Goal: Task Accomplishment & Management: Use online tool/utility

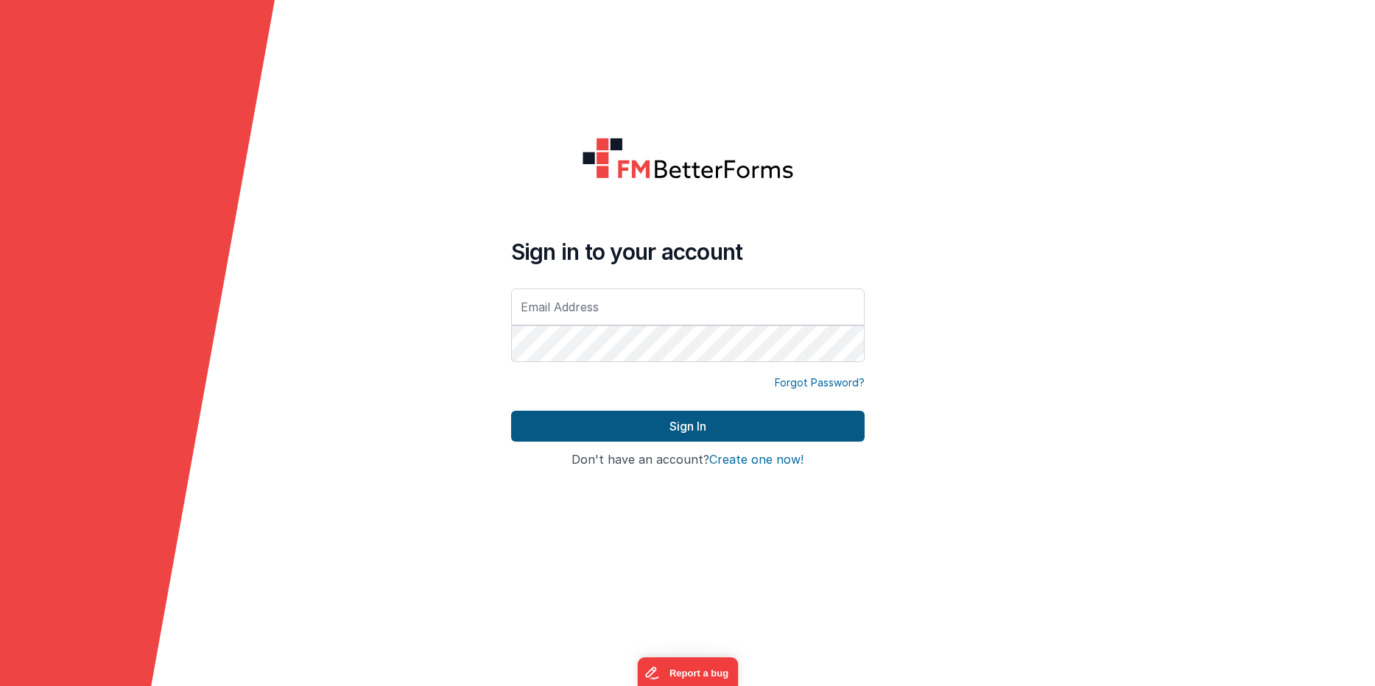
type input "[PERSON_NAME][EMAIL_ADDRESS][PERSON_NAME][DOMAIN_NAME]"
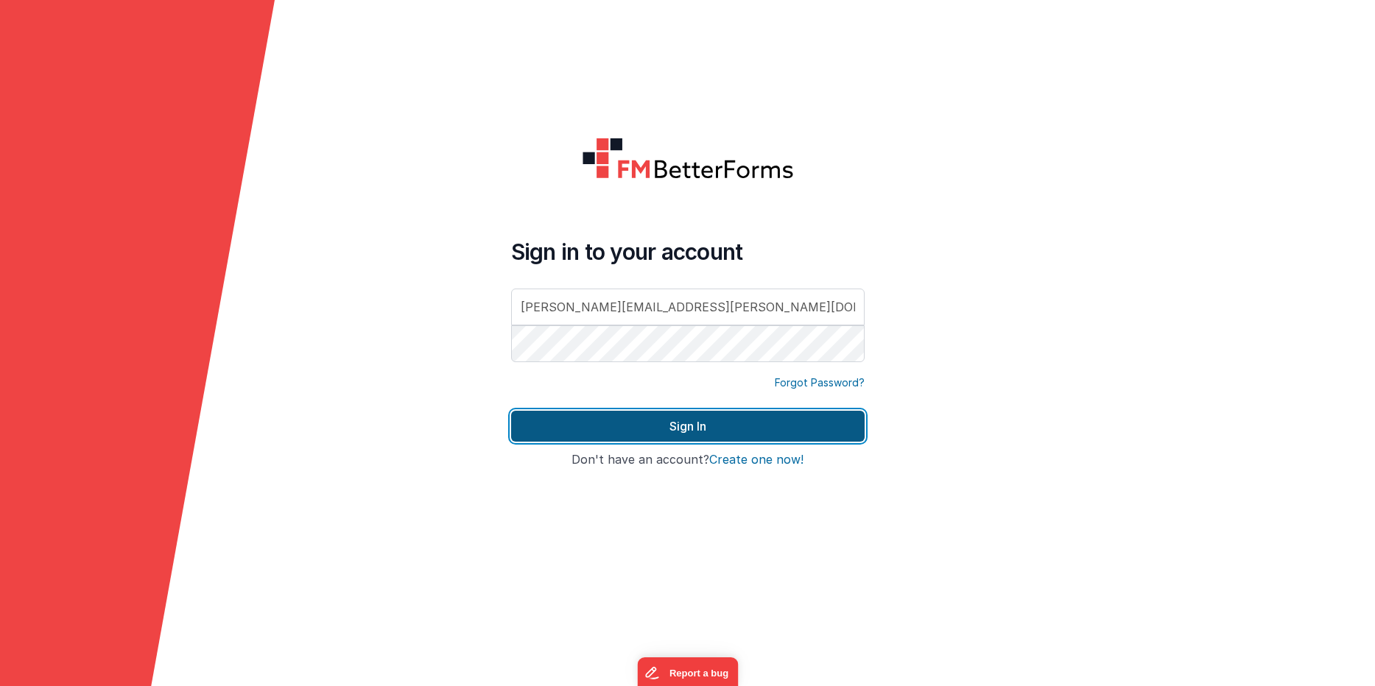
click at [549, 421] on button "Sign In" at bounding box center [687, 426] width 353 height 31
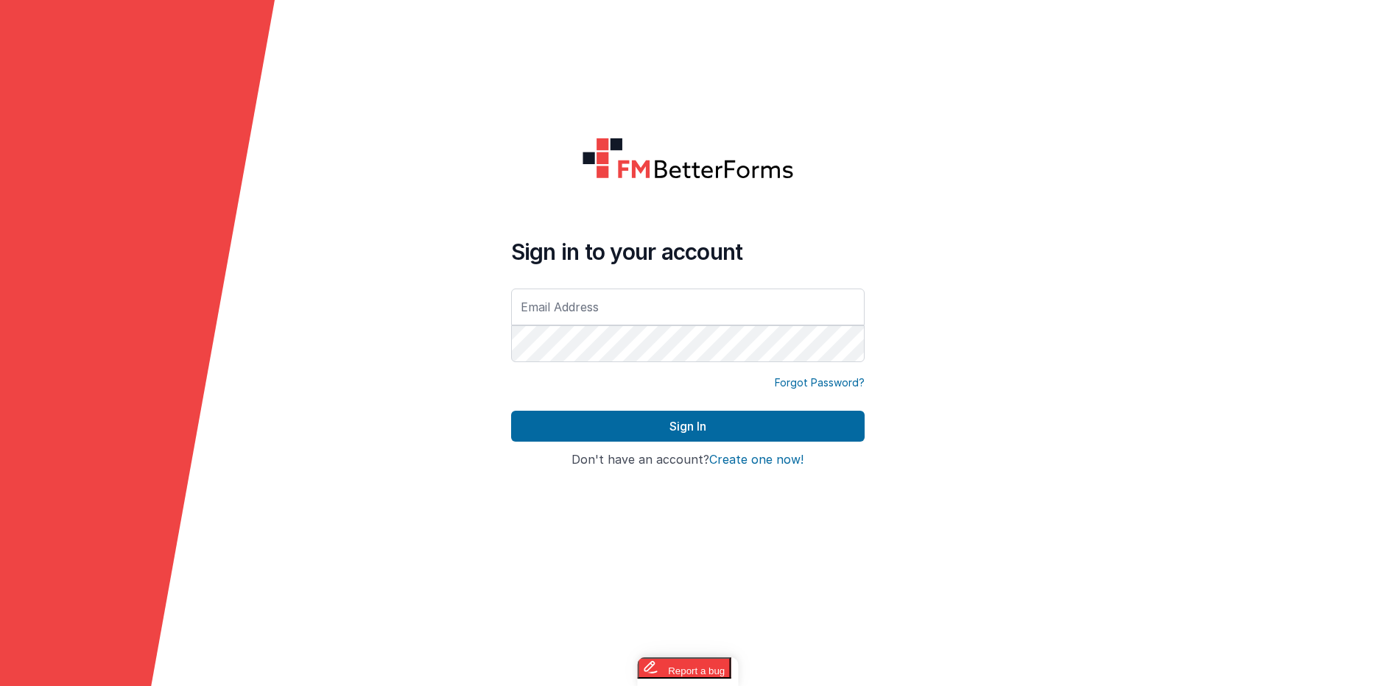
type input "[PERSON_NAME][EMAIL_ADDRESS][PERSON_NAME][DOMAIN_NAME]"
click at [1056, 284] on form "Sign in to your account eric.smoger@goquantus.com Forgot Password? Sign In Sign…" at bounding box center [687, 343] width 1375 height 686
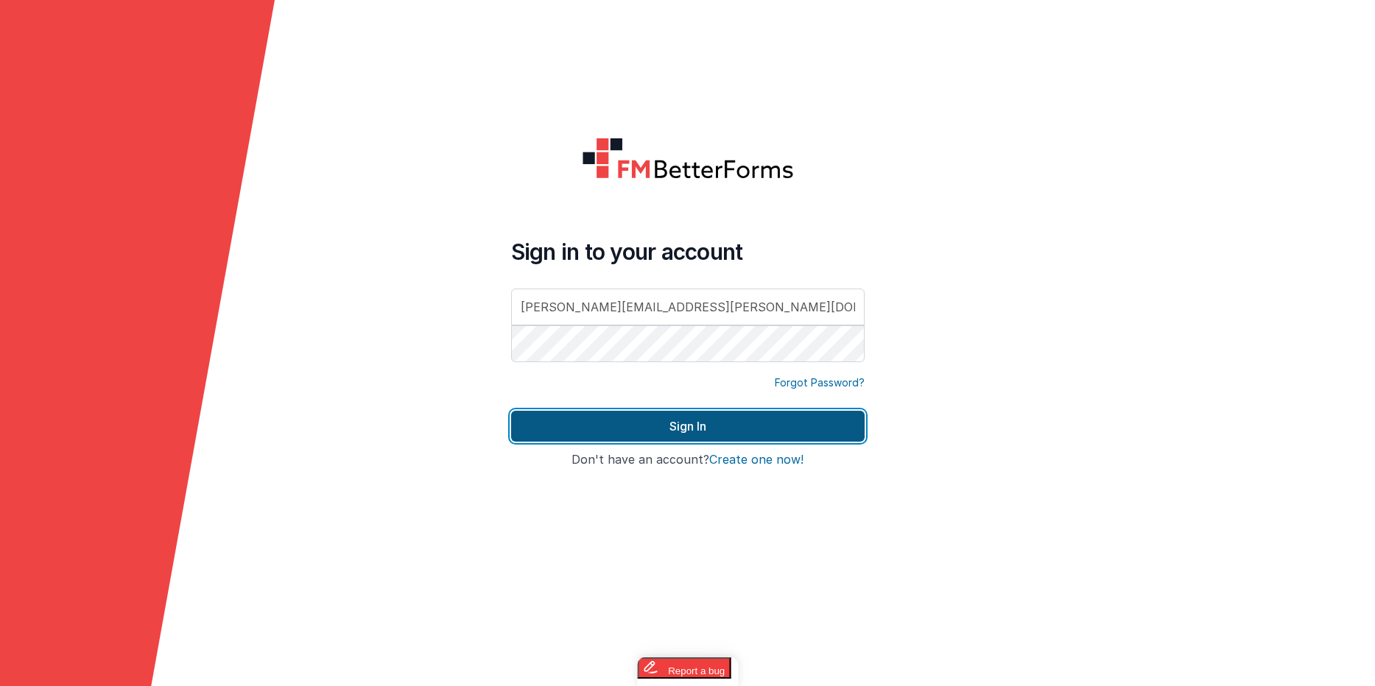
click at [690, 427] on button "Sign In" at bounding box center [687, 426] width 353 height 31
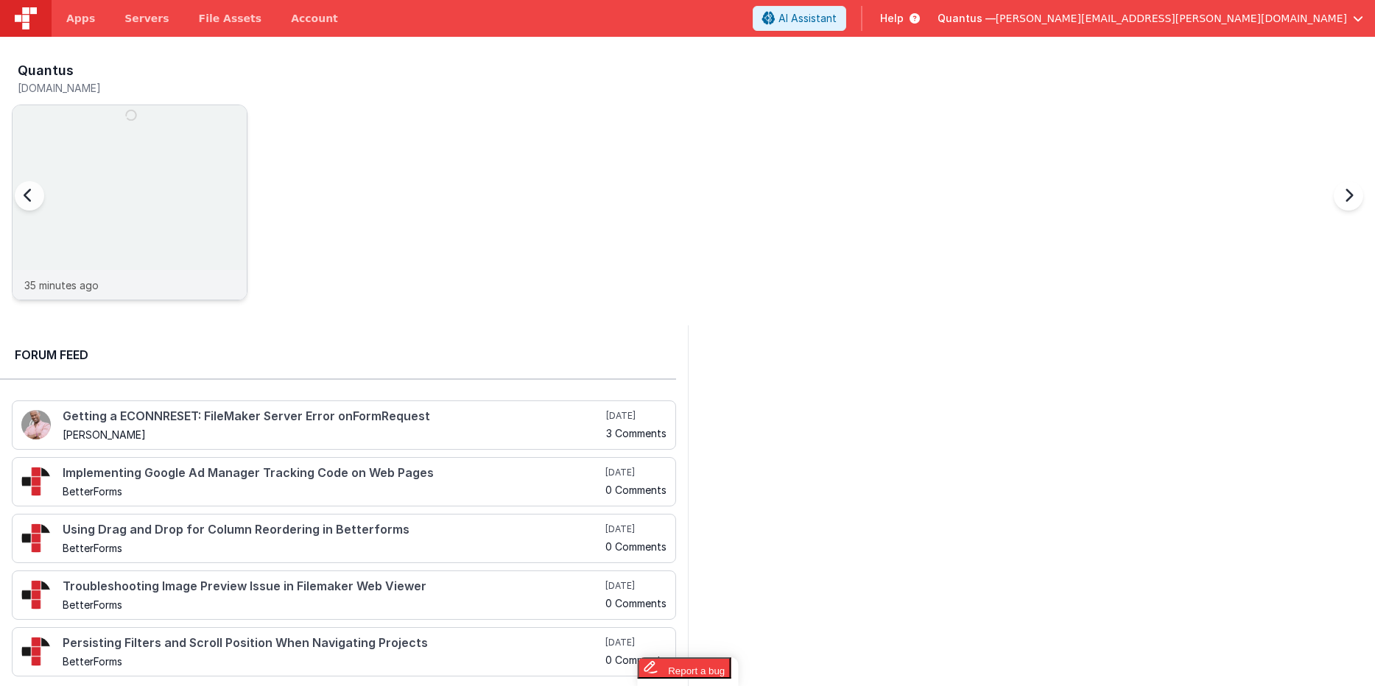
click at [197, 163] on img at bounding box center [130, 222] width 234 height 234
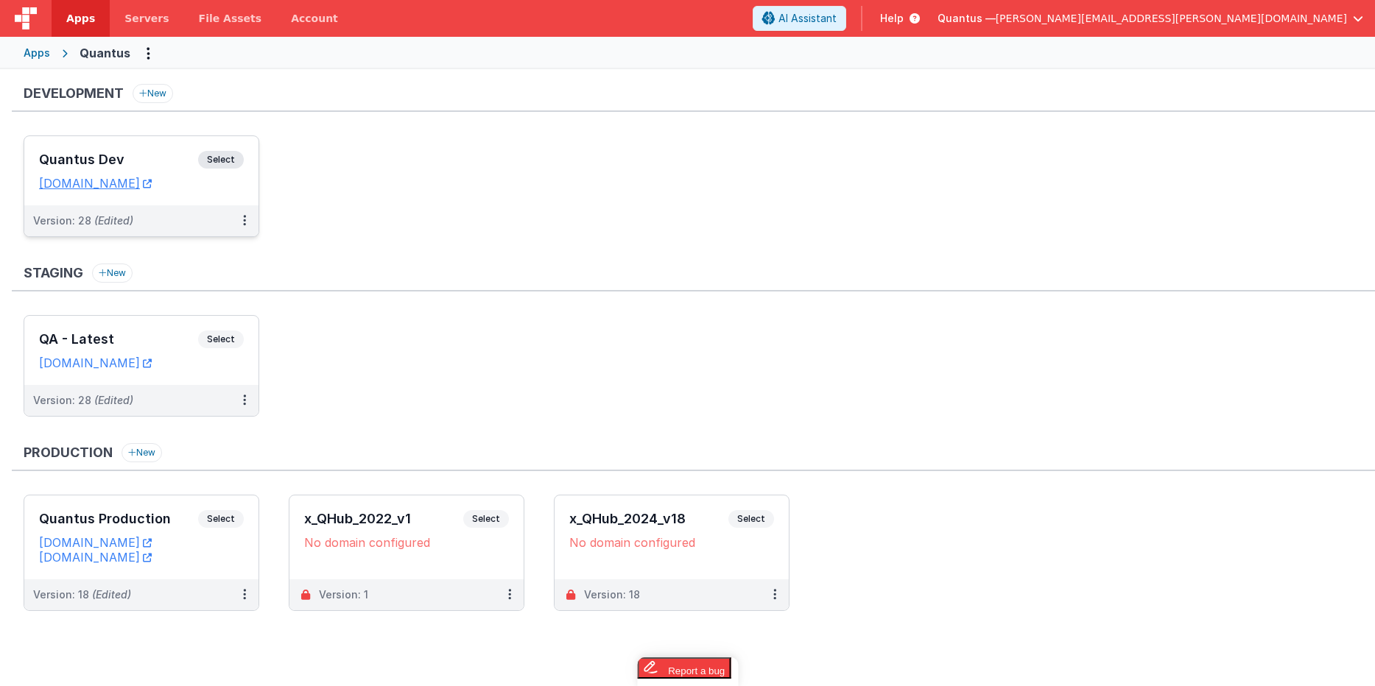
click at [149, 172] on div "Quantus Dev Select" at bounding box center [141, 163] width 205 height 25
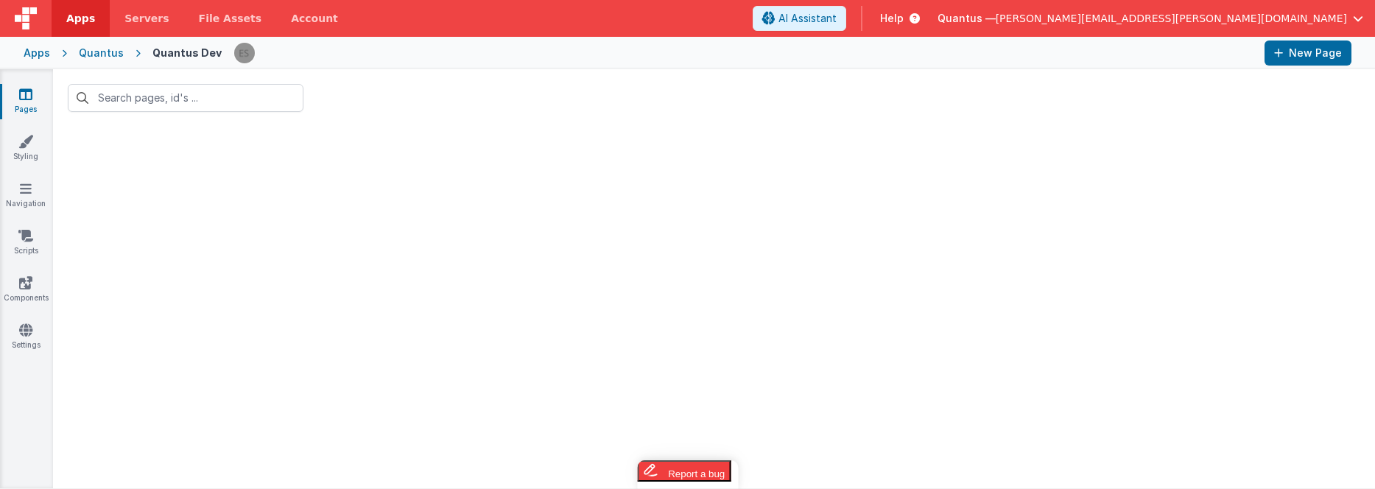
click at [1344, 23] on span "[PERSON_NAME][EMAIL_ADDRESS][PERSON_NAME][DOMAIN_NAME]" at bounding box center [1171, 18] width 351 height 15
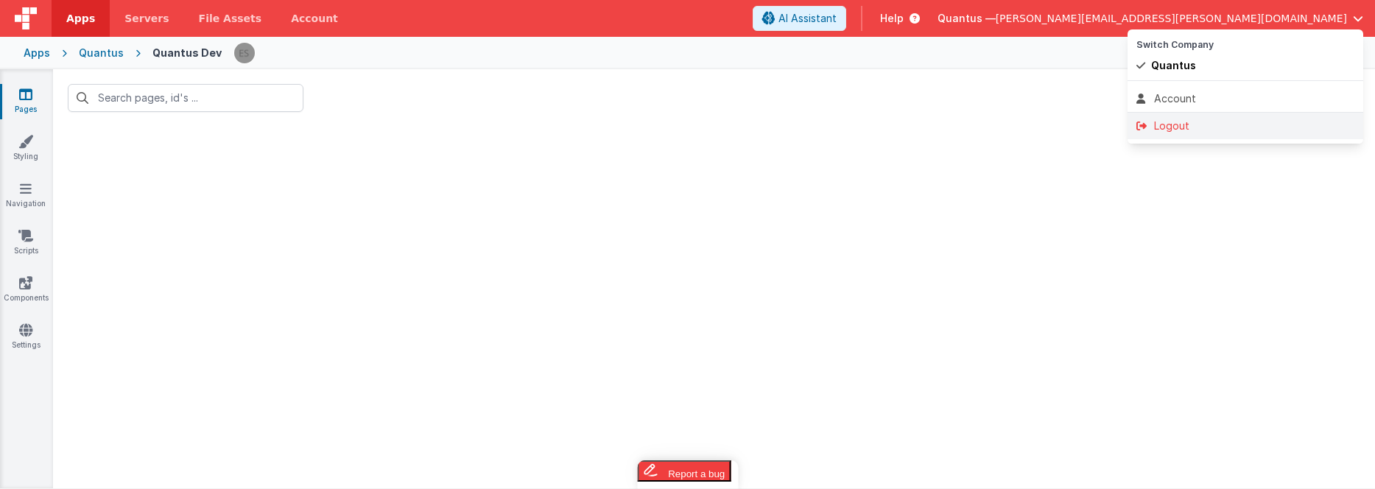
click at [1179, 119] on div "Logout" at bounding box center [1245, 126] width 218 height 15
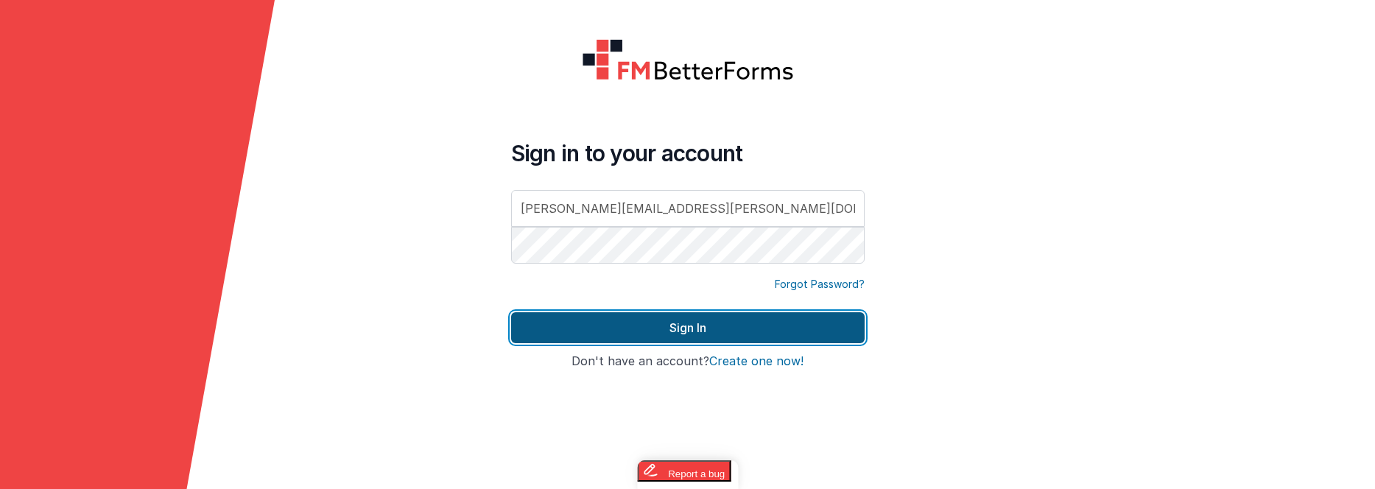
click at [710, 320] on button "Sign In" at bounding box center [687, 327] width 353 height 31
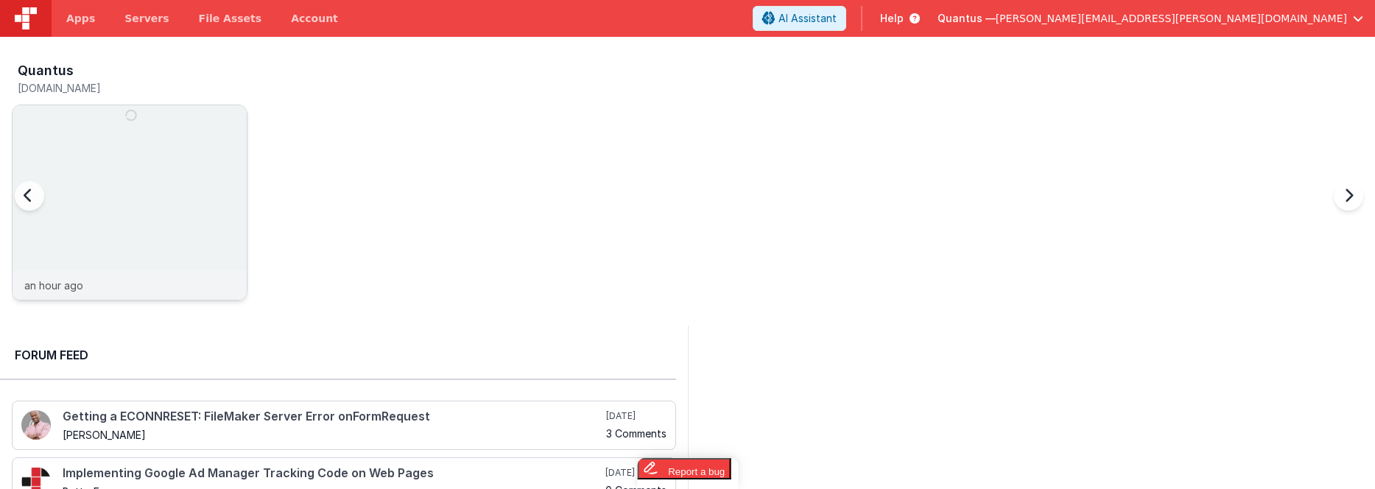
click at [173, 156] on img at bounding box center [130, 222] width 234 height 234
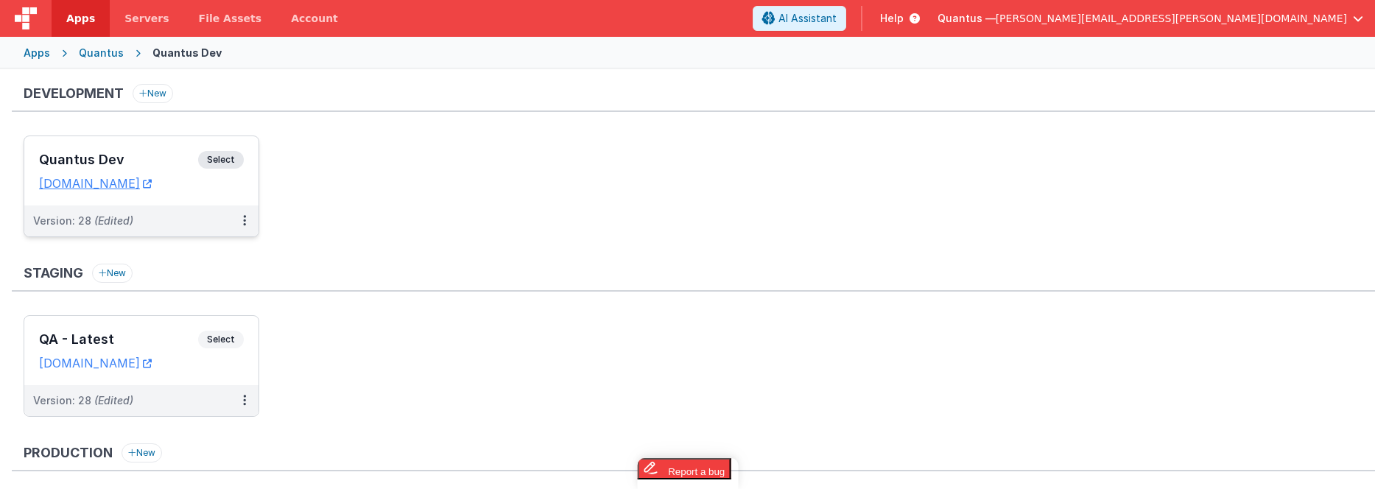
click at [158, 159] on h3 "Quantus Dev" at bounding box center [118, 159] width 159 height 15
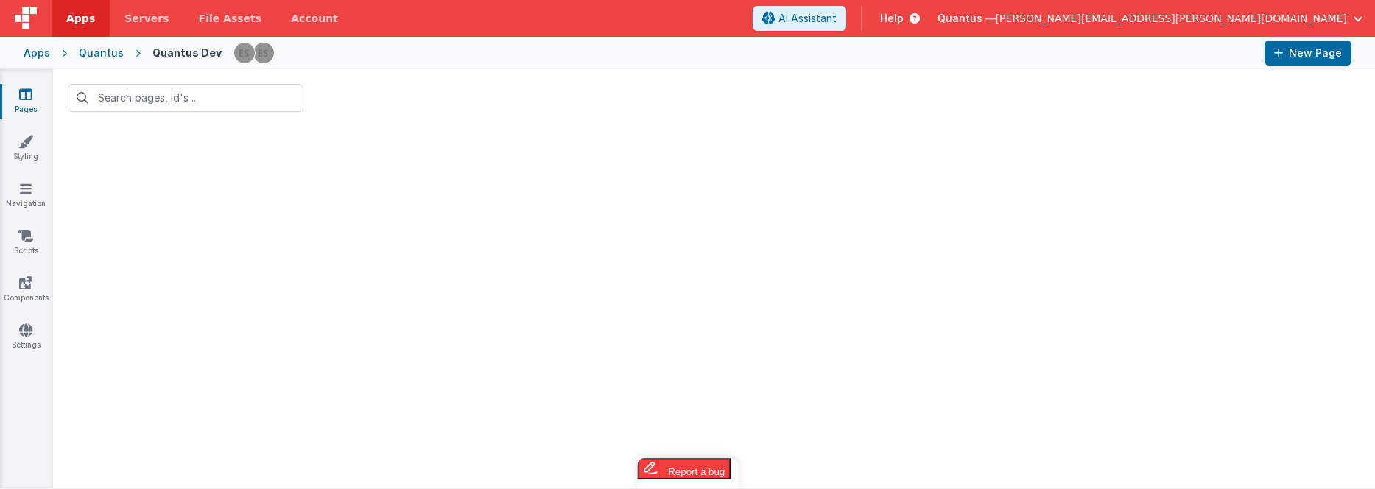
drag, startPoint x: 882, startPoint y: 98, endPoint x: 620, endPoint y: 24, distance: 272.5
click at [876, 97] on div at bounding box center [714, 97] width 1322 height 57
click at [594, 300] on div at bounding box center [714, 308] width 1322 height 362
click at [14, 107] on link "Pages" at bounding box center [25, 101] width 53 height 29
click at [23, 142] on icon at bounding box center [25, 141] width 15 height 15
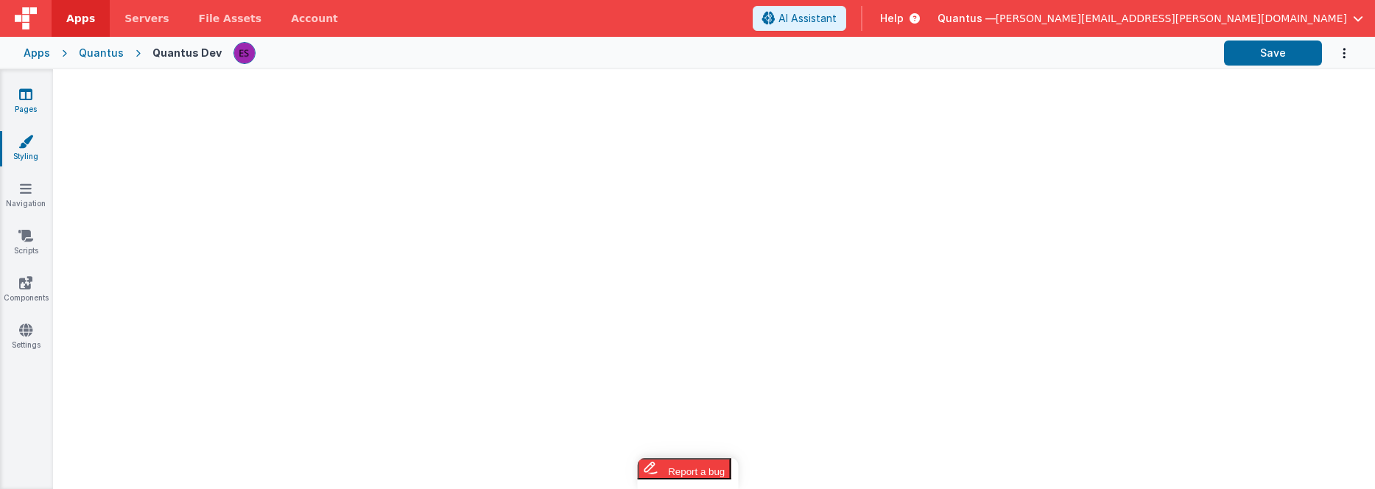
click at [43, 106] on link "Pages" at bounding box center [25, 101] width 53 height 29
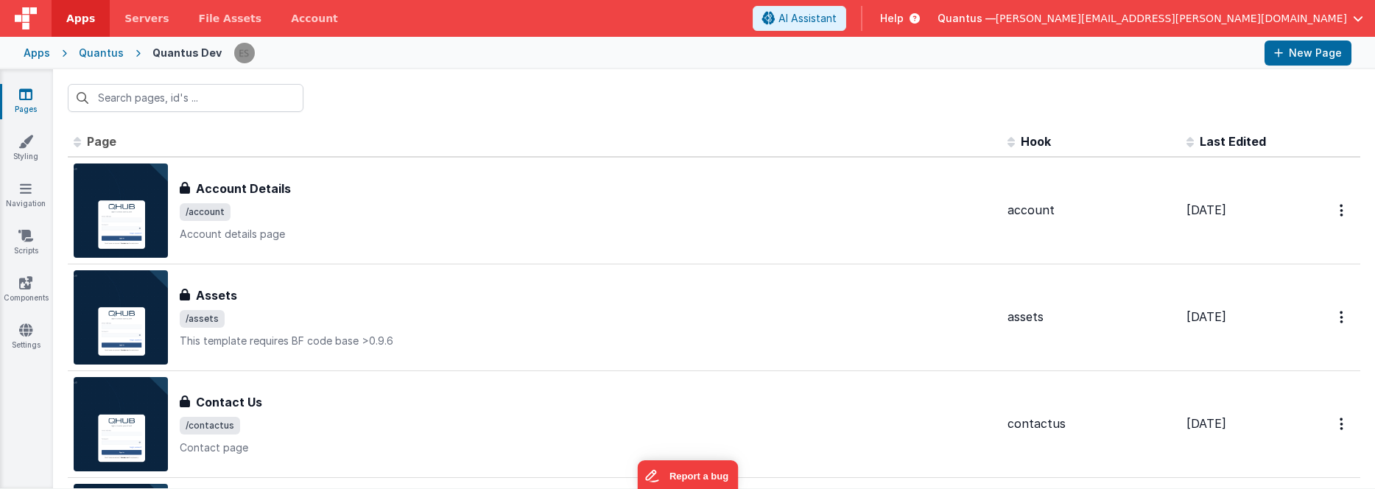
click at [996, 19] on span "Quantus —" at bounding box center [966, 18] width 58 height 15
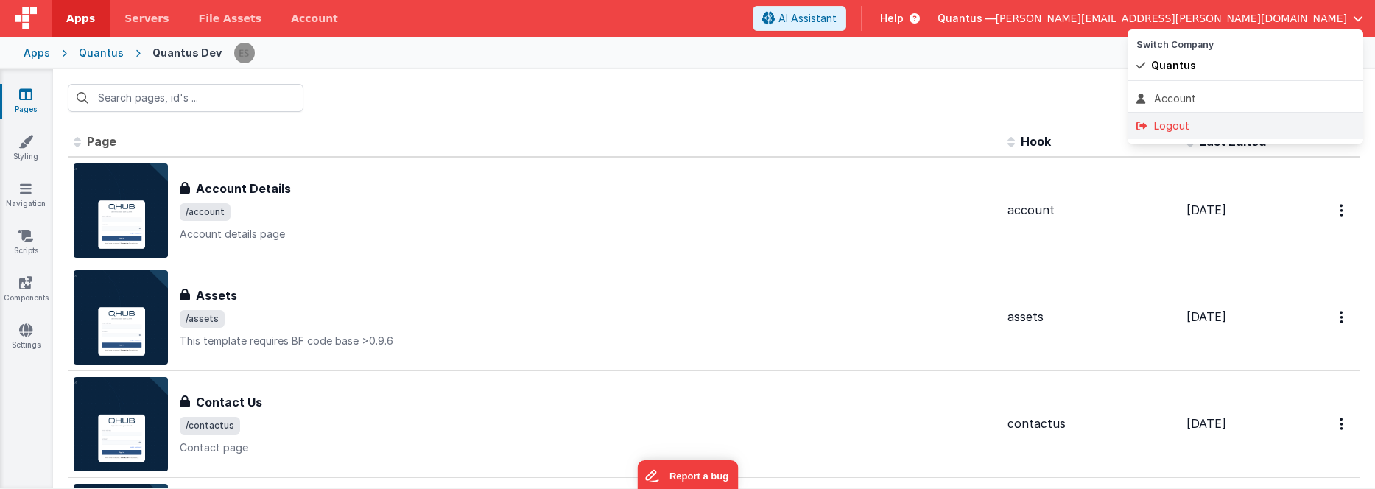
click at [1175, 126] on div "Logout" at bounding box center [1245, 126] width 218 height 15
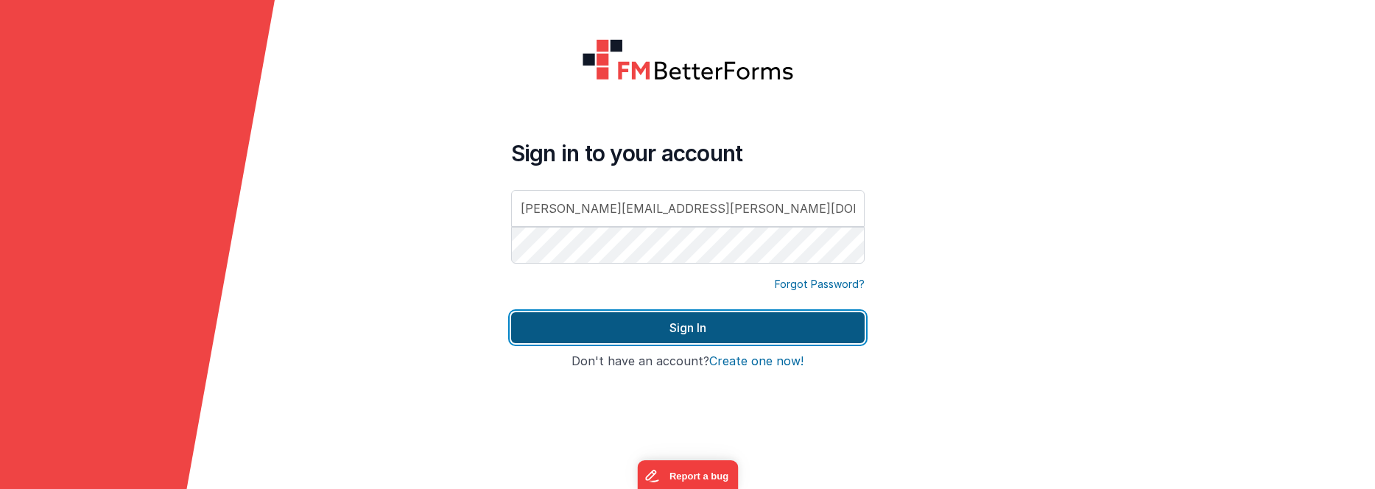
click at [755, 329] on button "Sign In" at bounding box center [687, 327] width 353 height 31
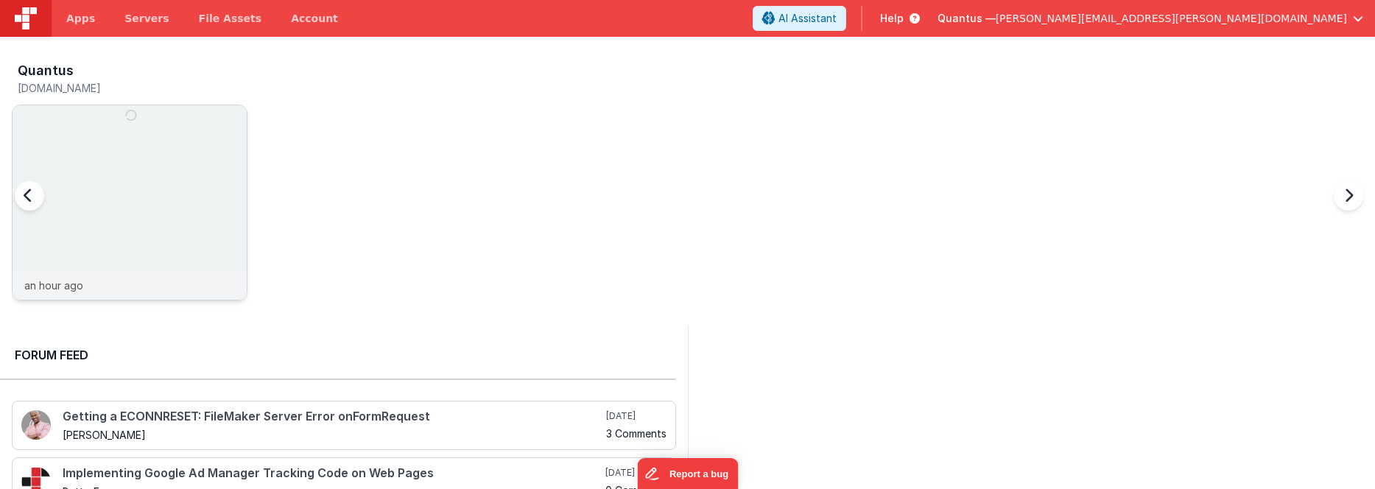
click at [99, 144] on img at bounding box center [130, 222] width 234 height 234
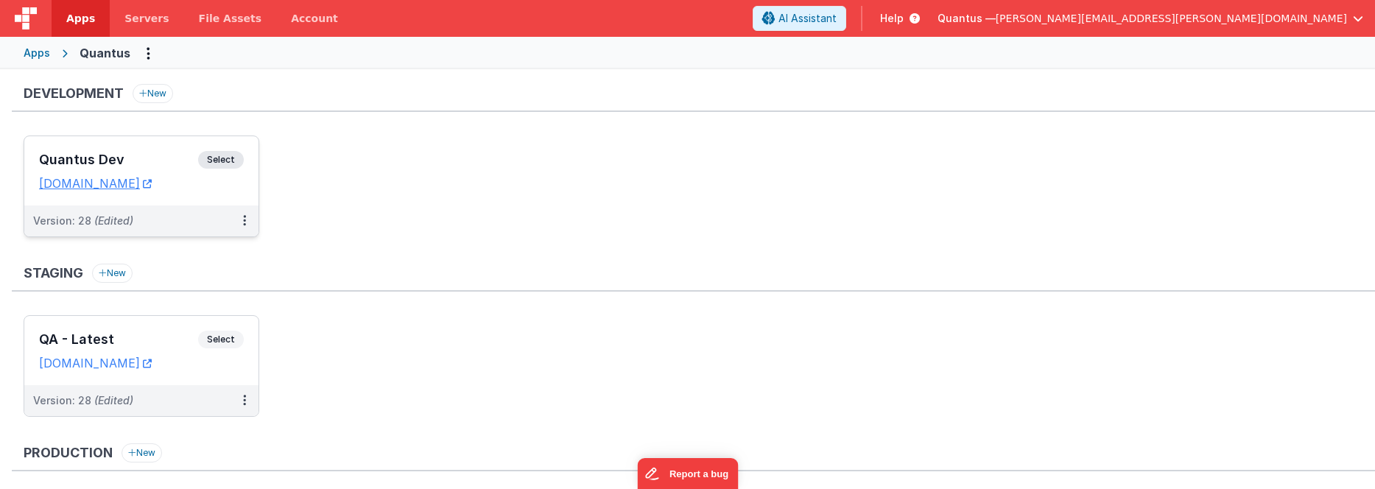
click at [163, 158] on h3 "Quantus Dev" at bounding box center [118, 159] width 159 height 15
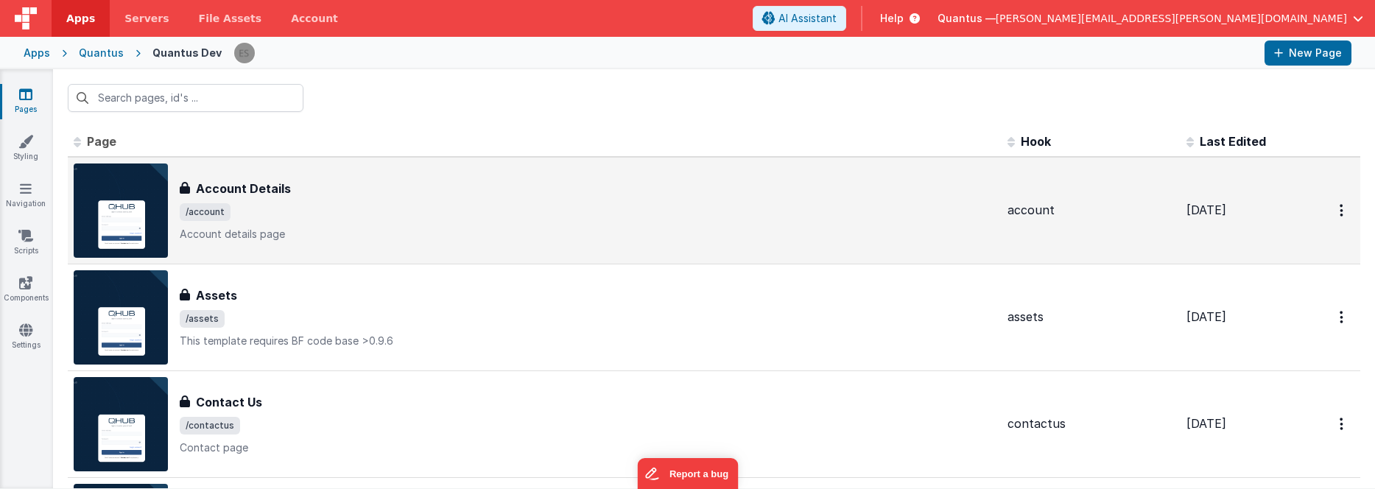
click at [346, 199] on div "Account Details Account Details /account Account details page" at bounding box center [588, 211] width 816 height 62
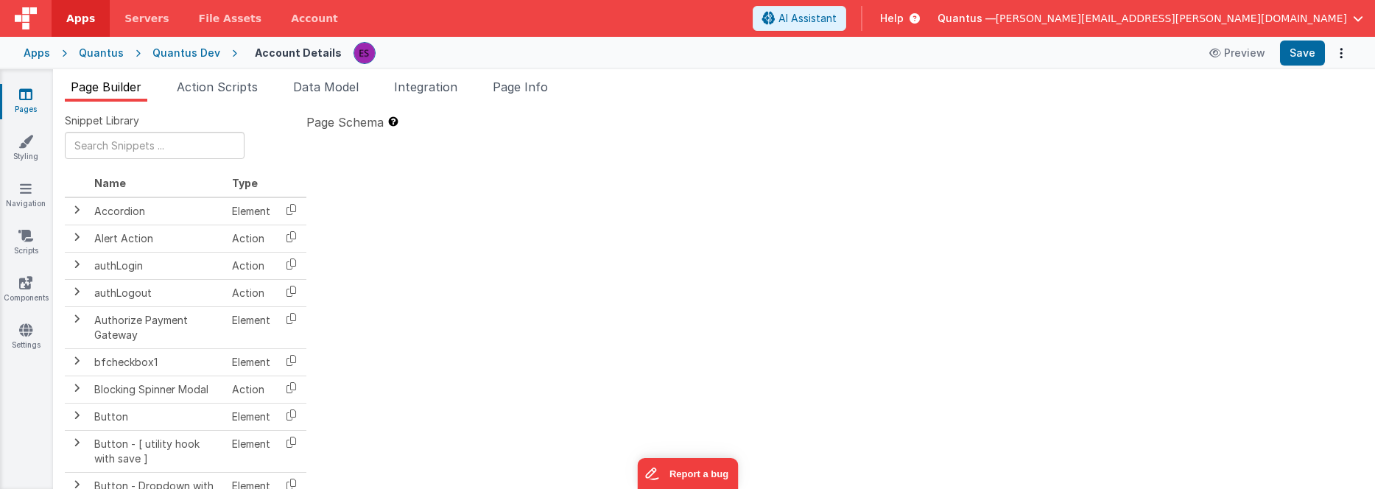
click at [363, 124] on span "Page Schema" at bounding box center [344, 122] width 77 height 18
click at [19, 85] on div "Pages Styling Navigation Scripts Components Settings" at bounding box center [26, 279] width 53 height 420
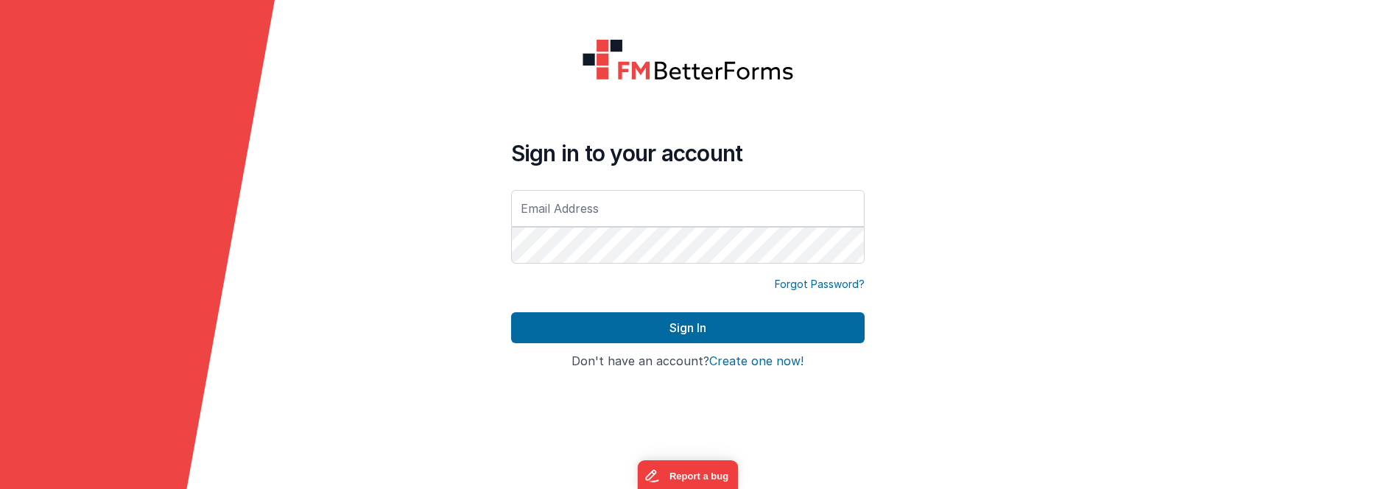
type input "[PERSON_NAME][EMAIL_ADDRESS][PERSON_NAME][DOMAIN_NAME]"
drag, startPoint x: 353, startPoint y: 255, endPoint x: 370, endPoint y: 260, distance: 18.4
click at [353, 255] on form "Sign in to your account eric.smoger@goquantus.com Forgot Password? Sign In Sign…" at bounding box center [687, 244] width 1375 height 489
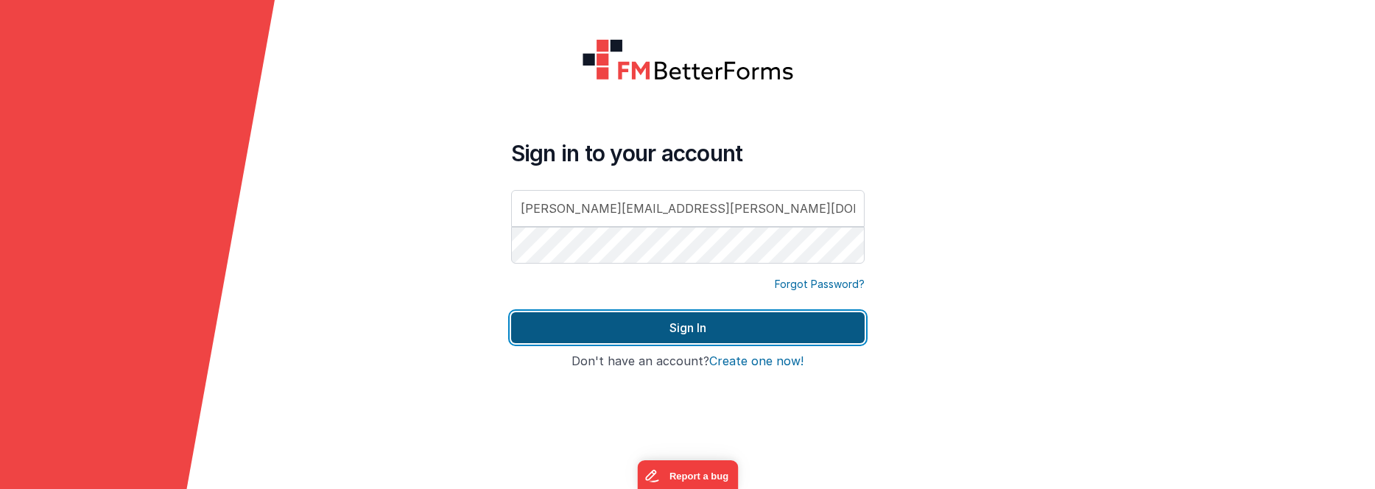
click at [555, 321] on button "Sign In" at bounding box center [687, 327] width 353 height 31
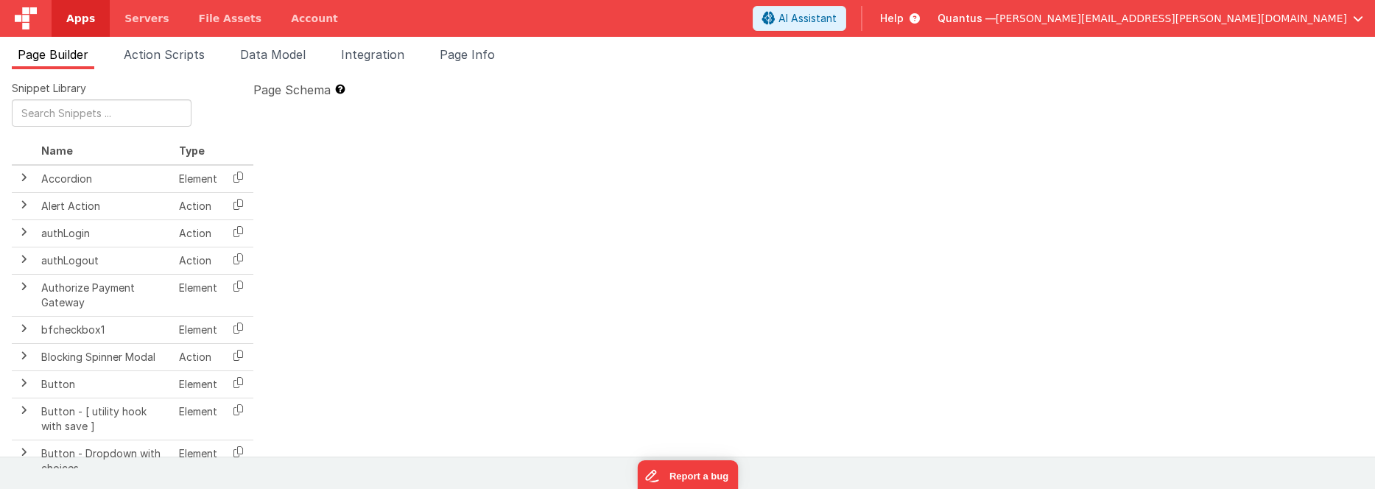
click at [57, 62] on li "Page Builder" at bounding box center [53, 58] width 82 height 24
click at [68, 7] on link "Apps" at bounding box center [81, 18] width 58 height 37
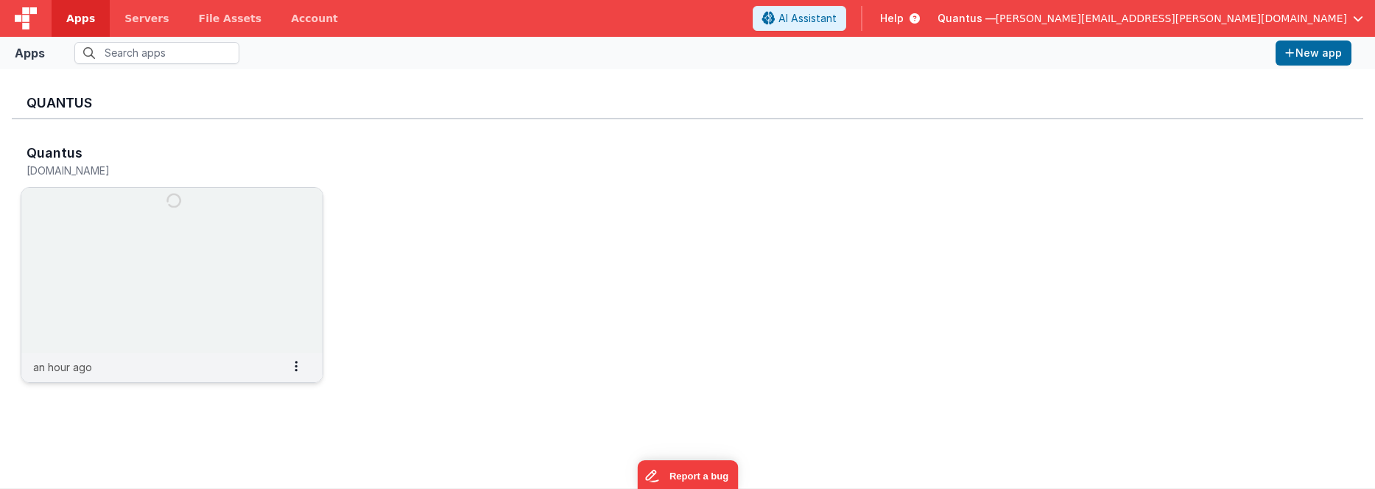
click at [88, 212] on img at bounding box center [171, 270] width 301 height 165
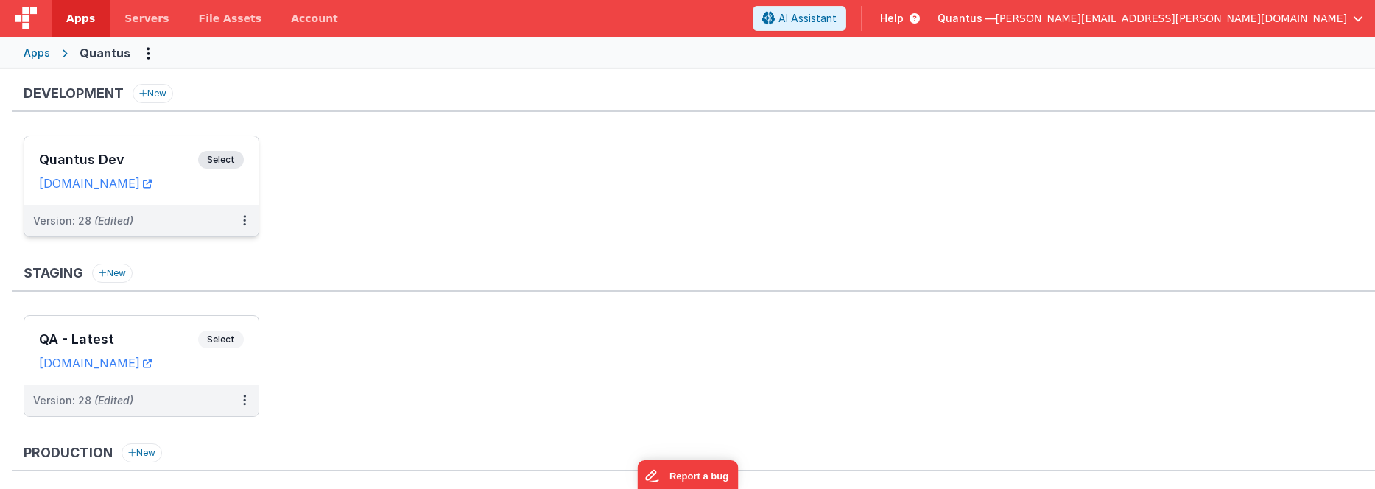
click at [99, 159] on h3 "Quantus Dev" at bounding box center [118, 159] width 159 height 15
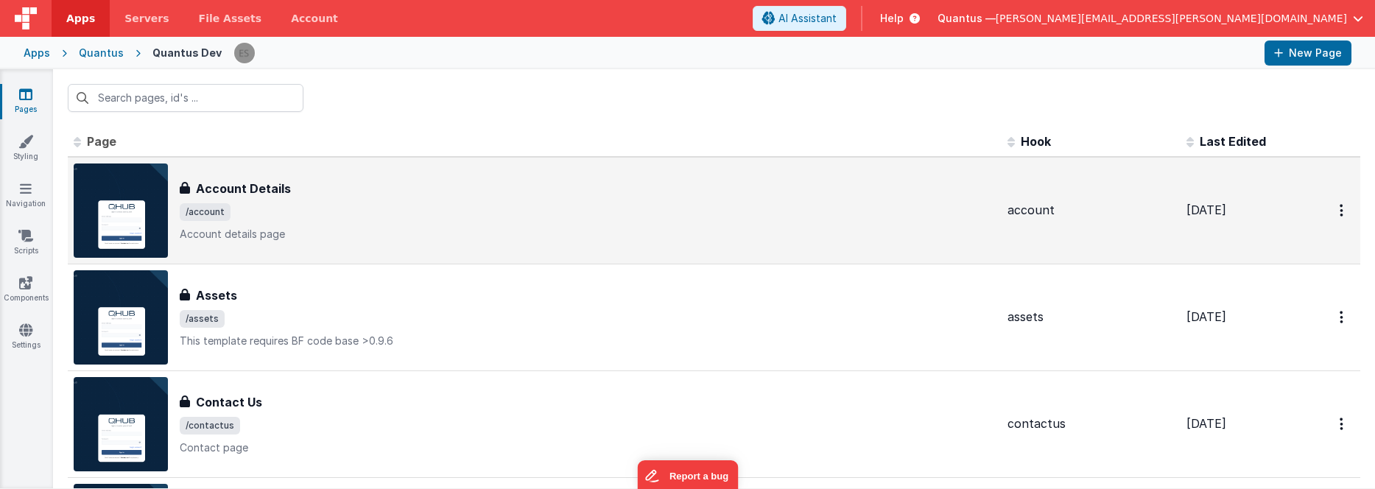
click at [313, 192] on div "Account Details" at bounding box center [588, 189] width 816 height 18
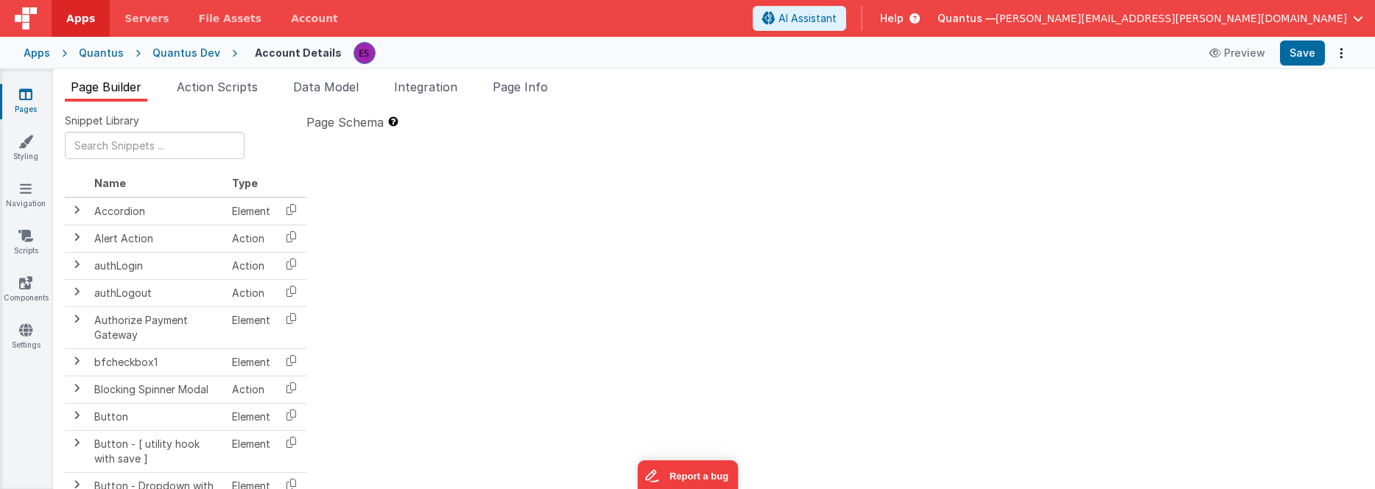
click at [459, 220] on div at bounding box center [834, 295] width 1057 height 320
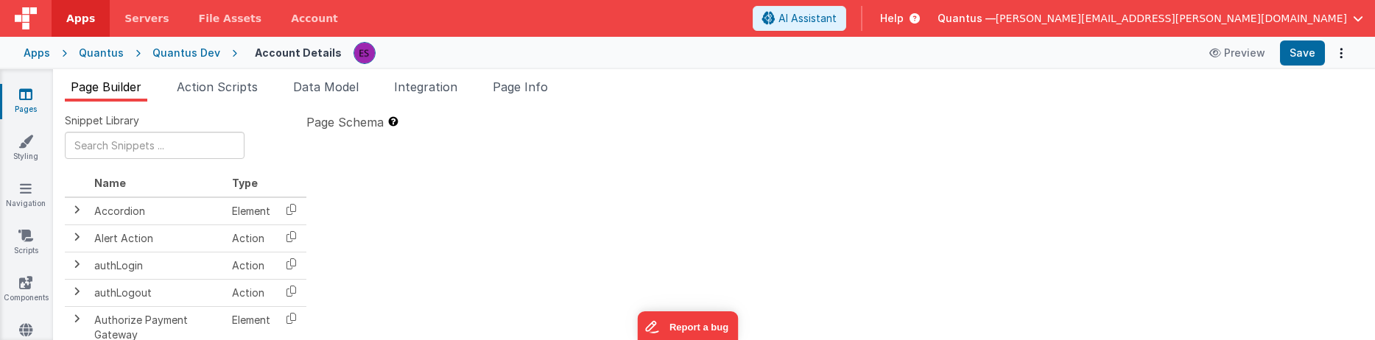
click at [428, 214] on div at bounding box center [834, 221] width 1057 height 172
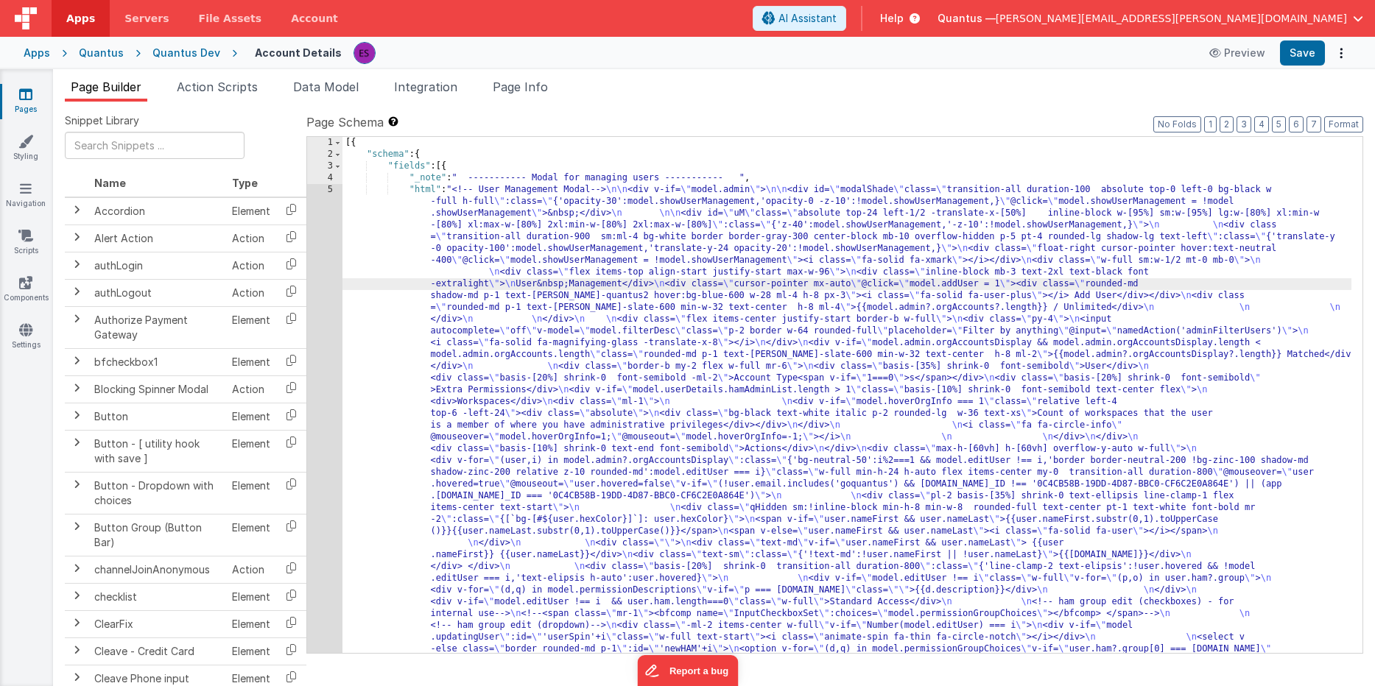
click at [194, 55] on div "Quantus Dev" at bounding box center [186, 53] width 68 height 15
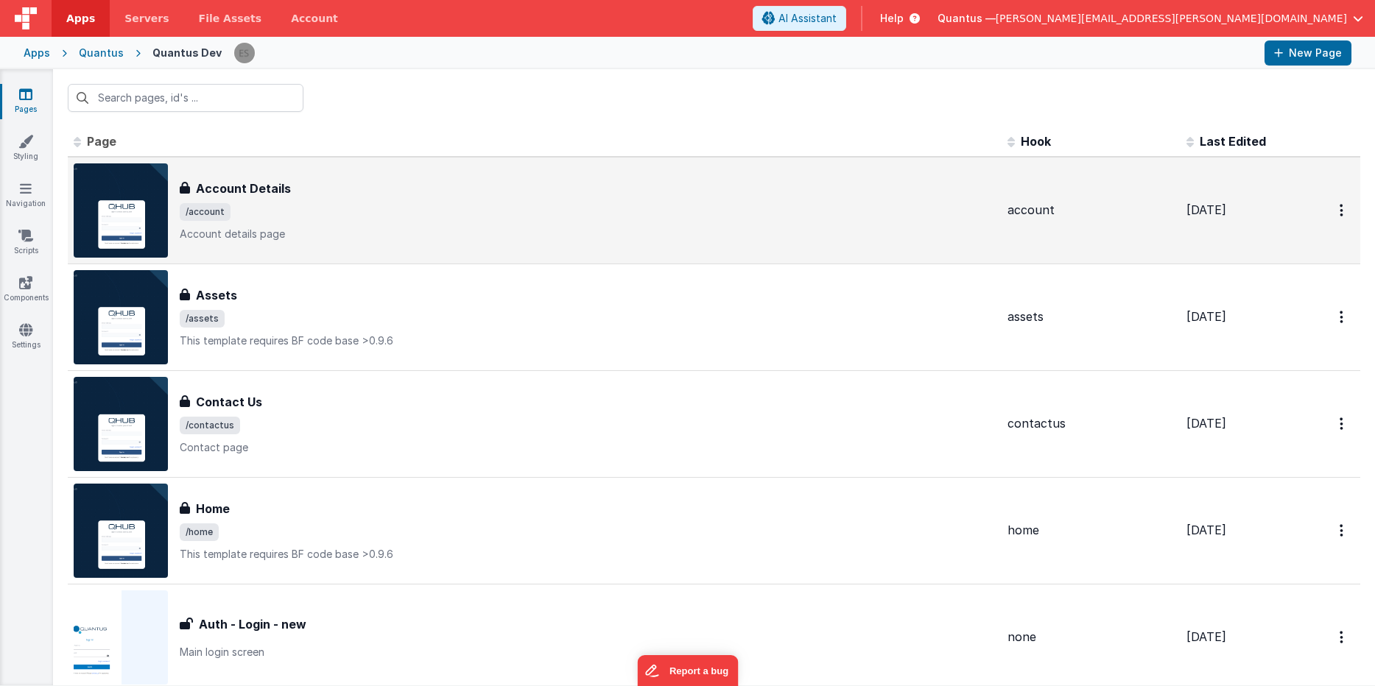
click at [404, 217] on span "/account" at bounding box center [588, 212] width 816 height 18
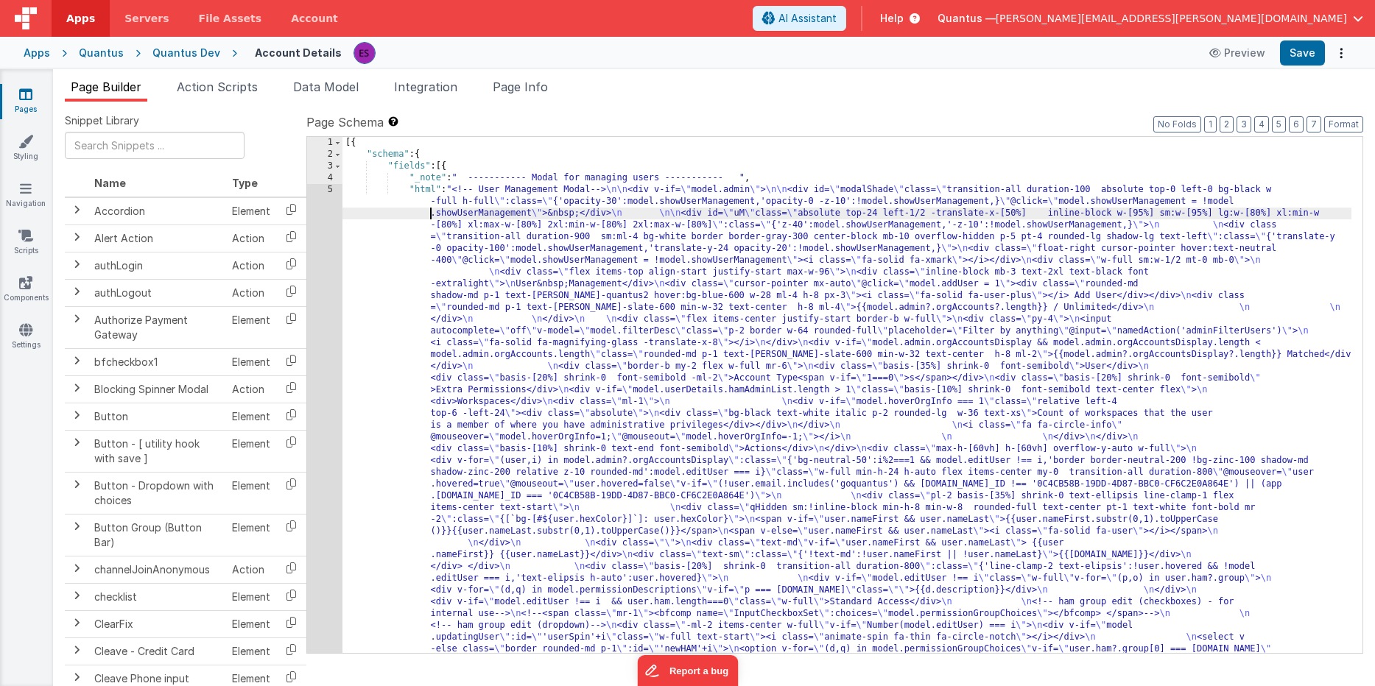
click at [319, 89] on span "Data Model" at bounding box center [326, 87] width 66 height 15
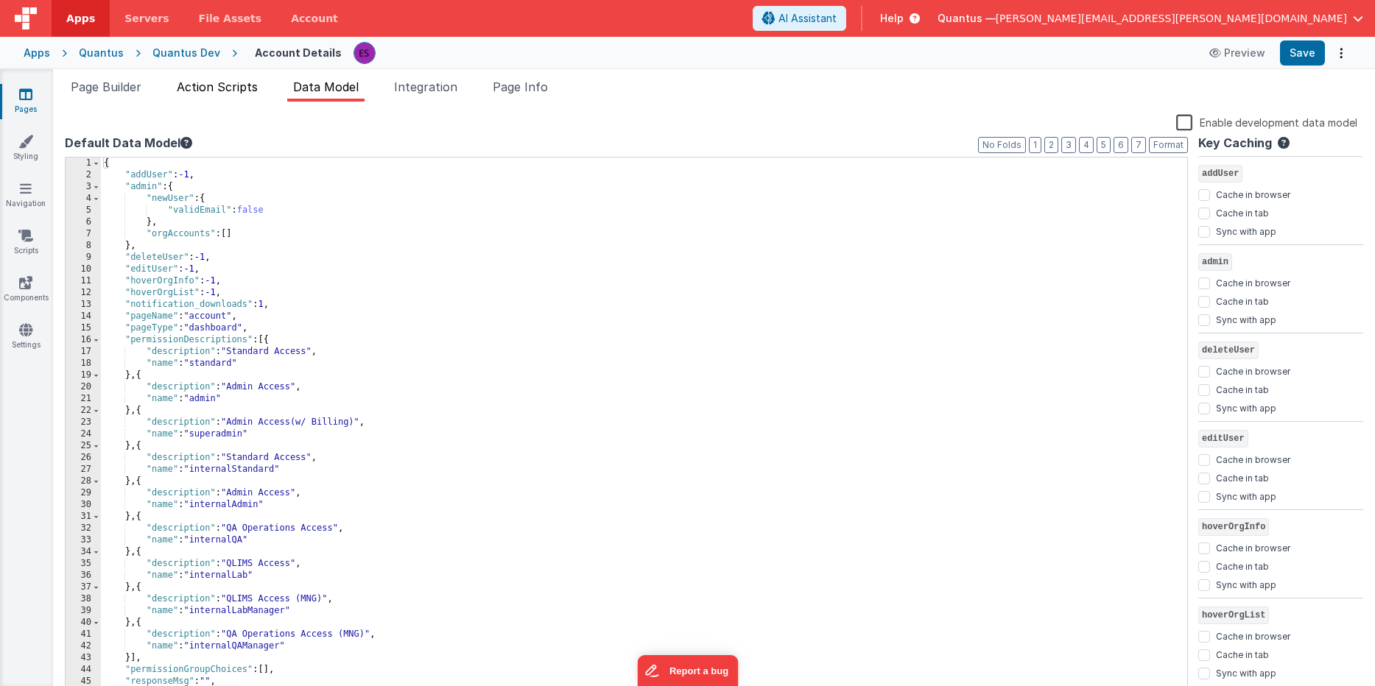
click at [235, 93] on span "Action Scripts" at bounding box center [217, 87] width 81 height 15
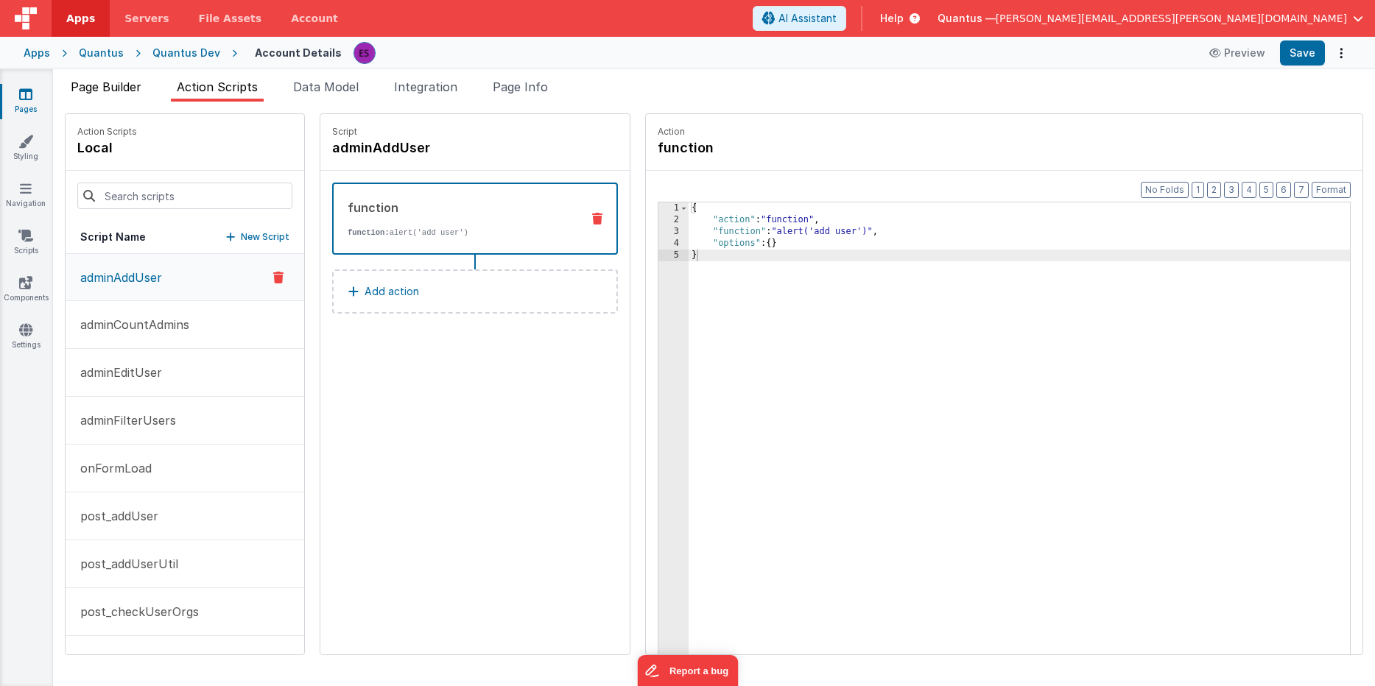
click at [124, 84] on span "Page Builder" at bounding box center [106, 87] width 71 height 15
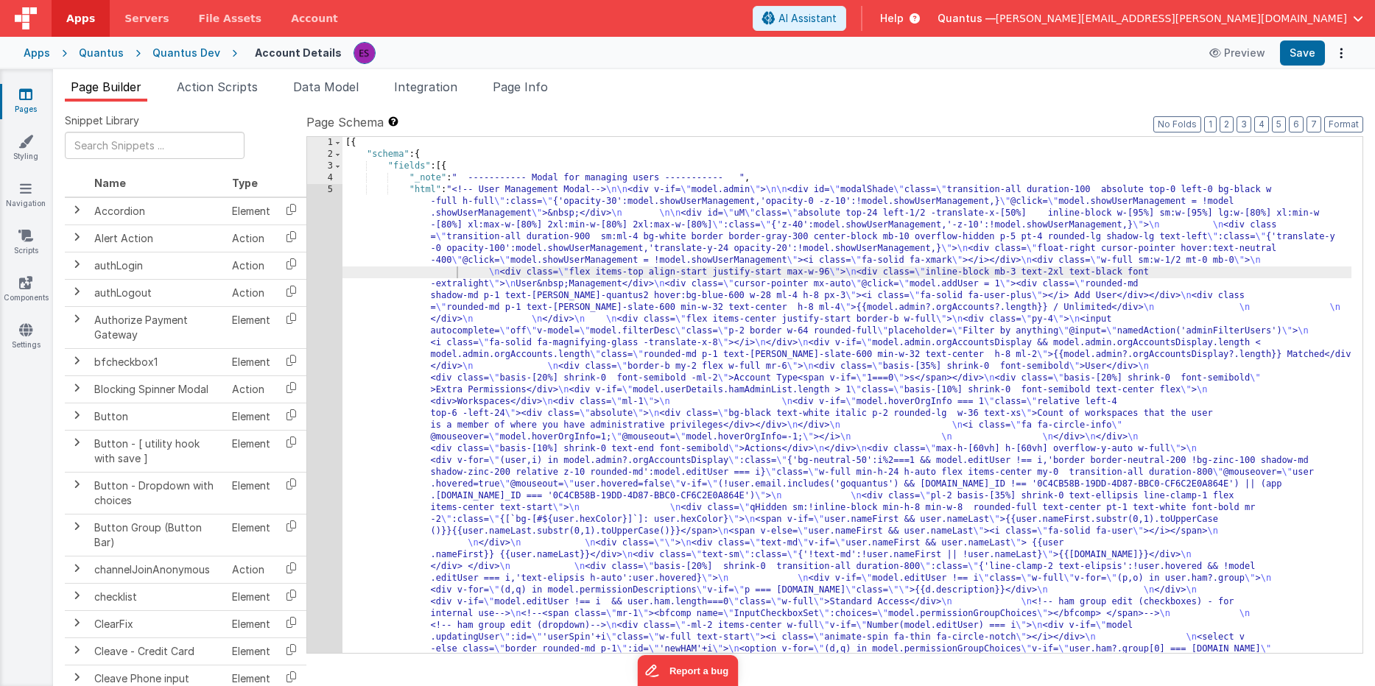
click at [19, 98] on icon at bounding box center [25, 94] width 13 height 15
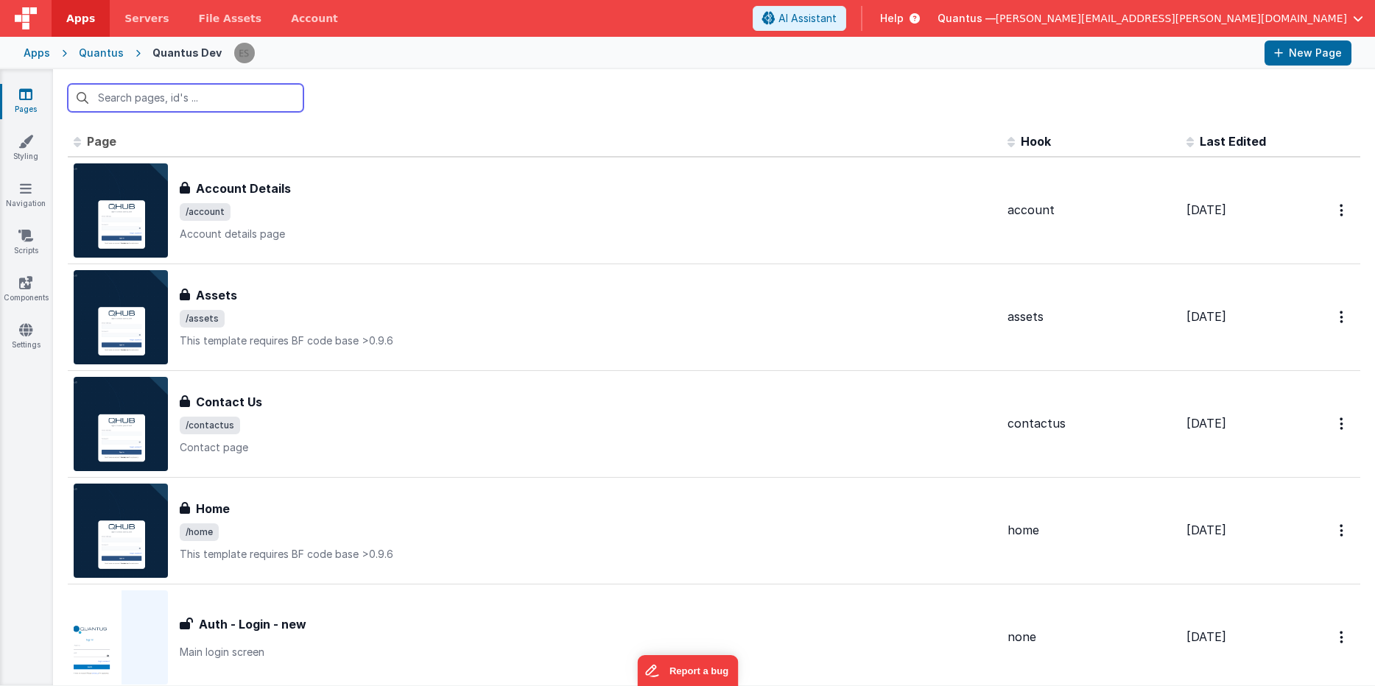
click at [130, 99] on input "text" at bounding box center [186, 98] width 236 height 28
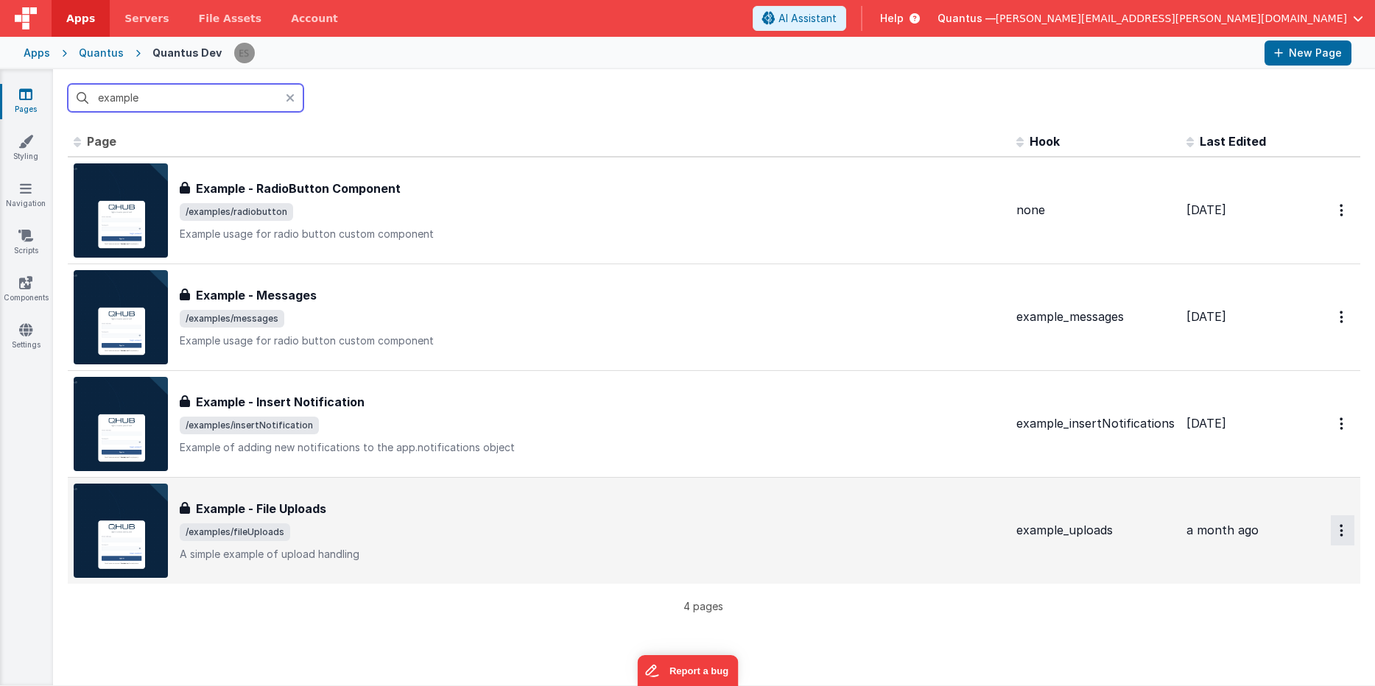
type input "example"
click at [1340, 527] on icon "Options" at bounding box center [1342, 530] width 4 height 13
click at [838, 502] on button at bounding box center [687, 343] width 1375 height 686
click at [449, 512] on div "Example - File Uploads" at bounding box center [592, 509] width 825 height 18
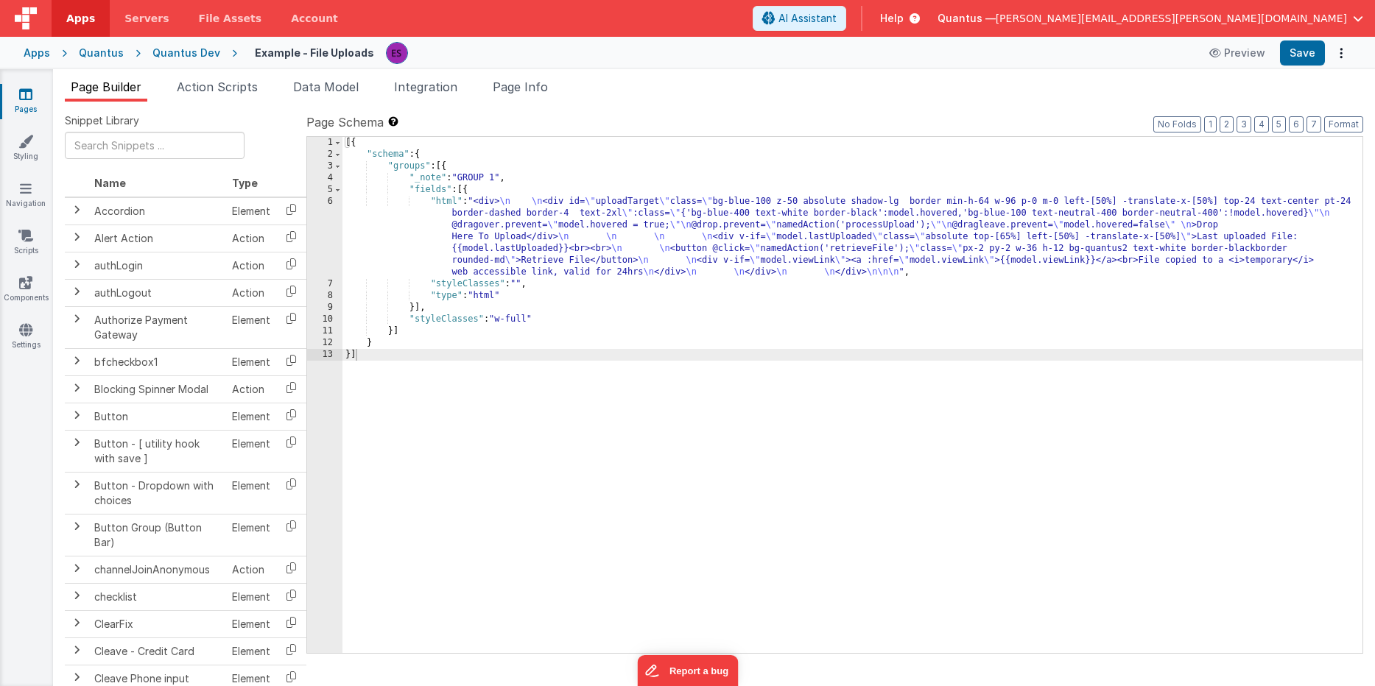
click at [476, 227] on div "[{ "schema" : { "groups" : [{ "_note" : "GROUP 1" , "fields" : [{ "html" : "<di…" at bounding box center [852, 407] width 1020 height 540
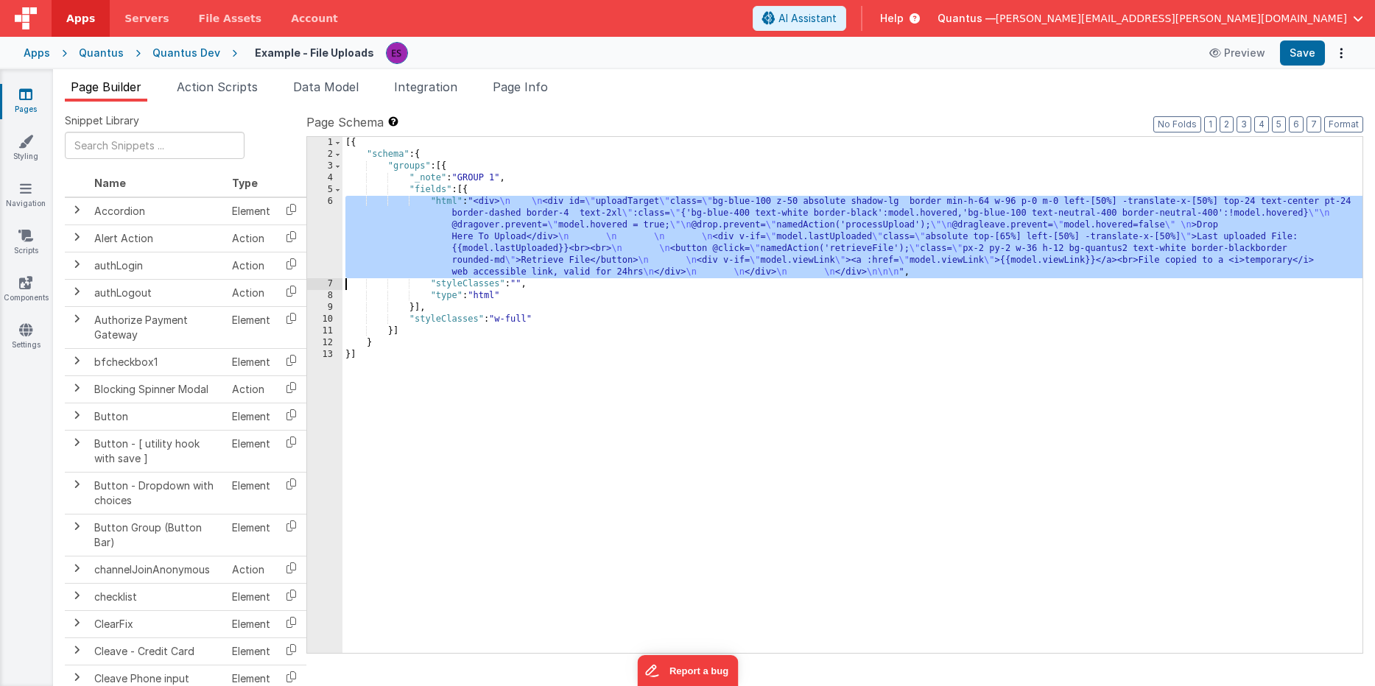
click at [331, 234] on div "6" at bounding box center [324, 237] width 35 height 82
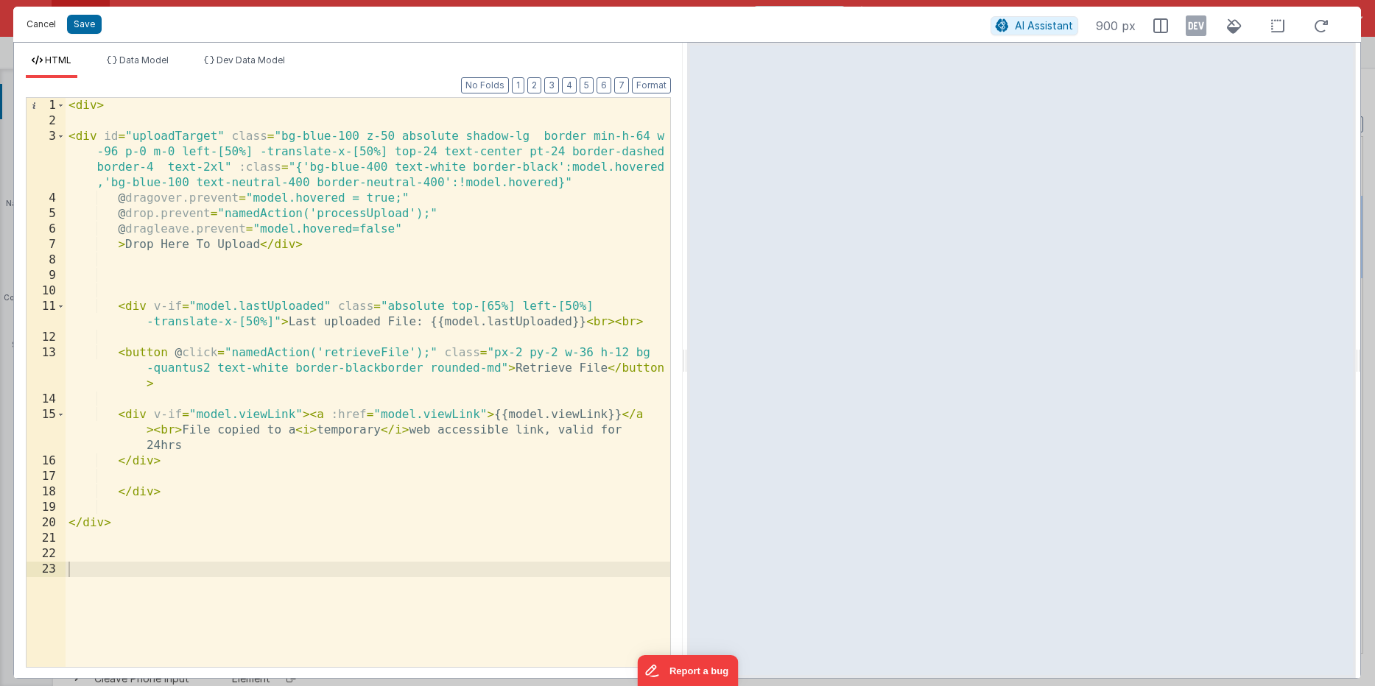
click at [34, 21] on button "Cancel" at bounding box center [41, 24] width 44 height 21
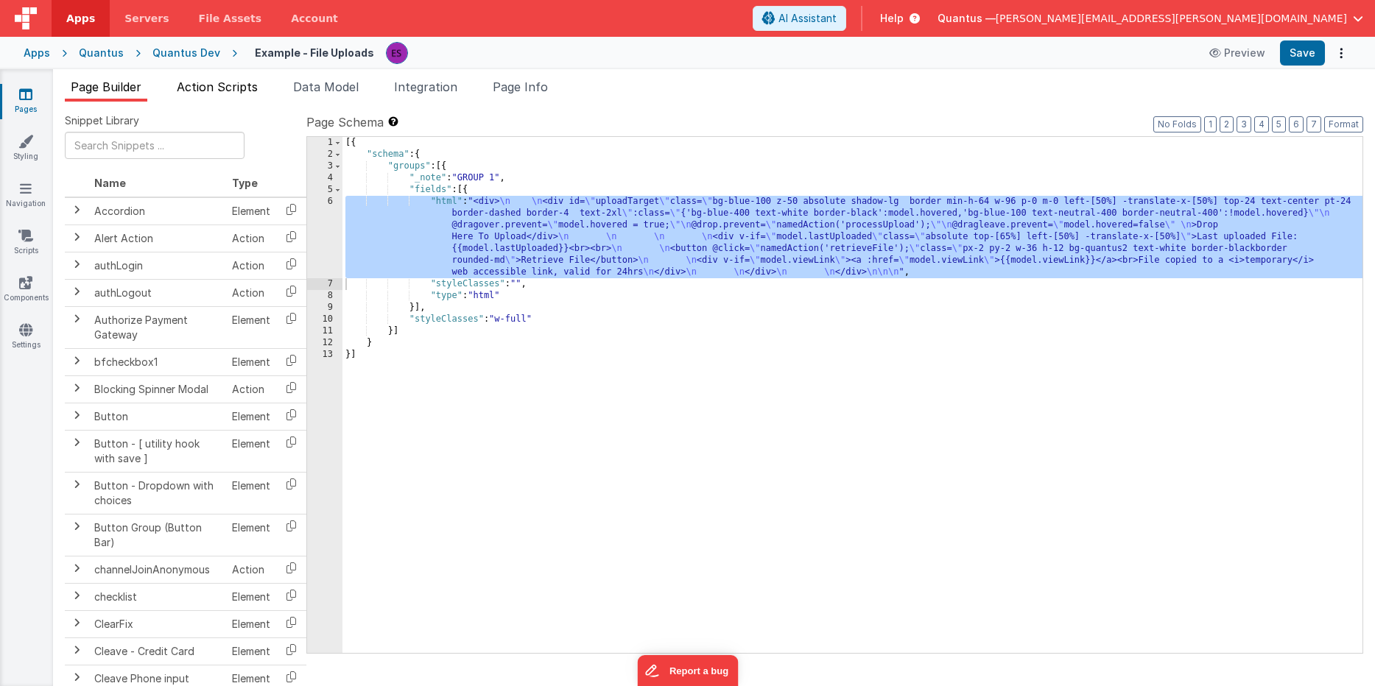
click at [211, 90] on span "Action Scripts" at bounding box center [217, 87] width 81 height 15
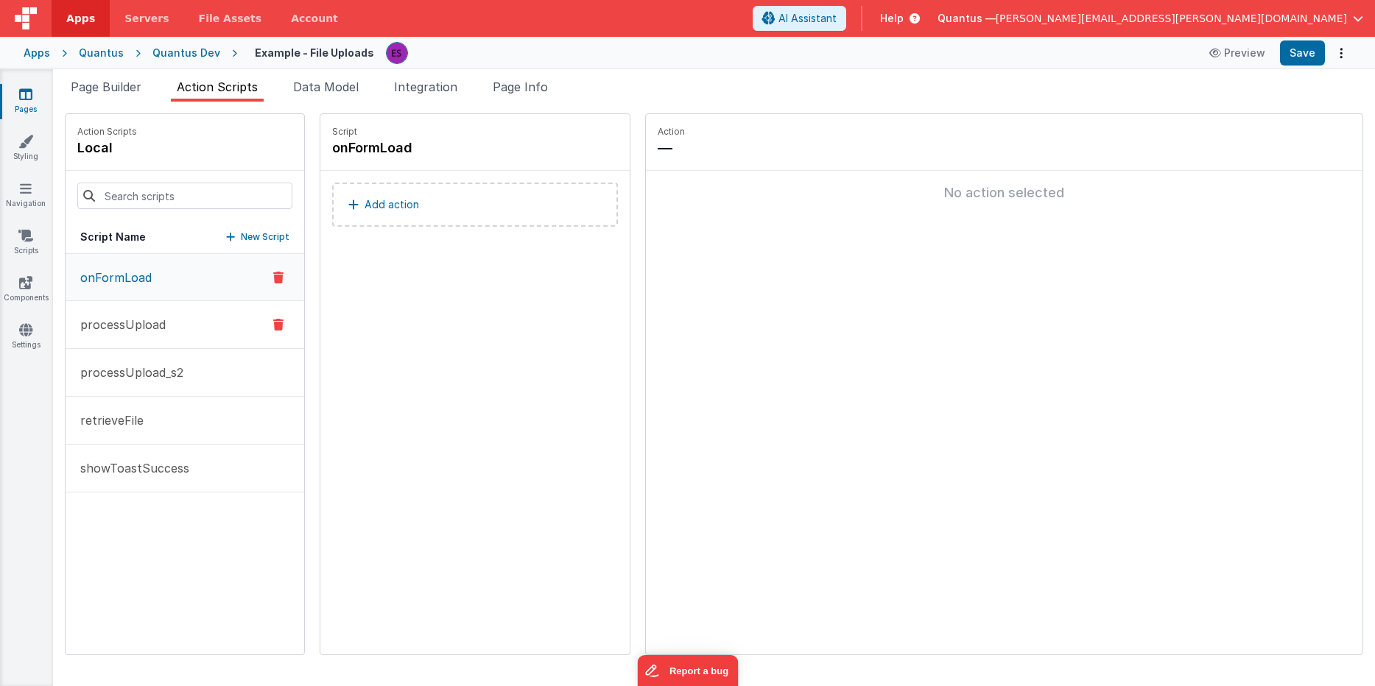
click at [126, 322] on p "processUpload" at bounding box center [118, 325] width 94 height 18
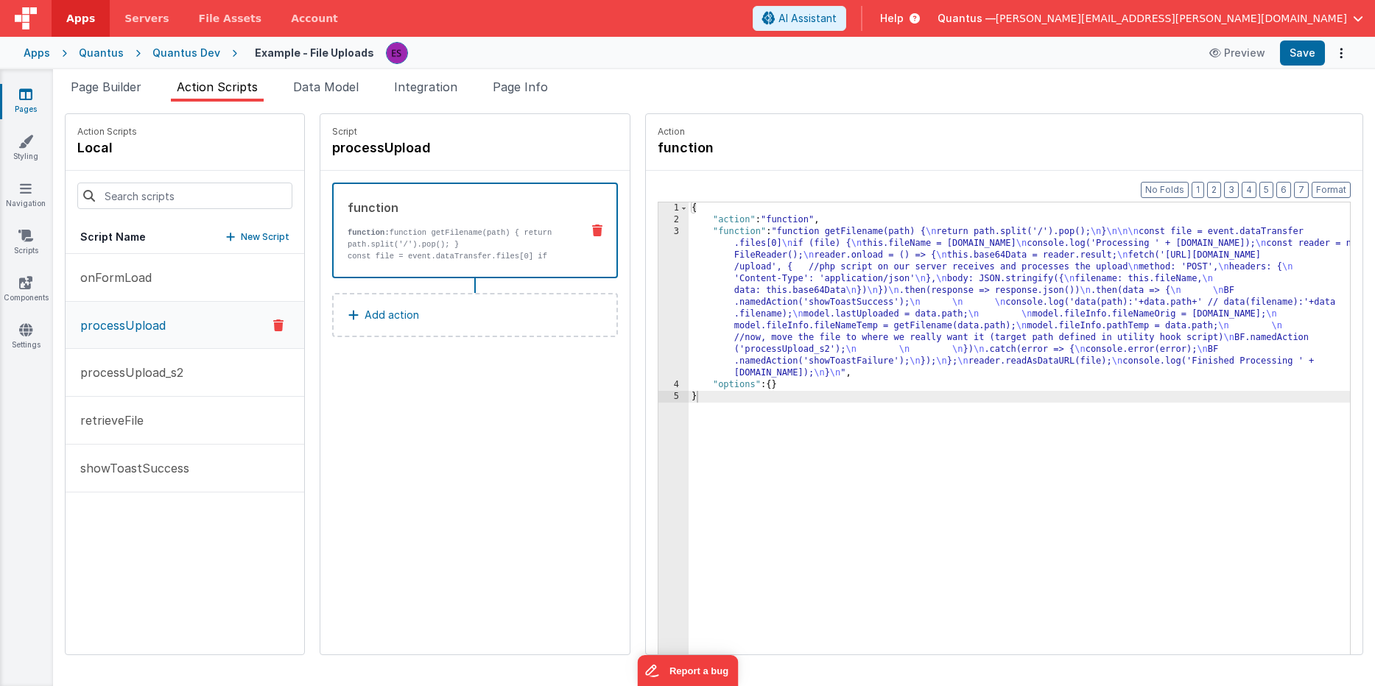
click at [689, 290] on div "{ "action" : "function" , "function" : "function getFilename(path) { \n return …" at bounding box center [1039, 463] width 700 height 521
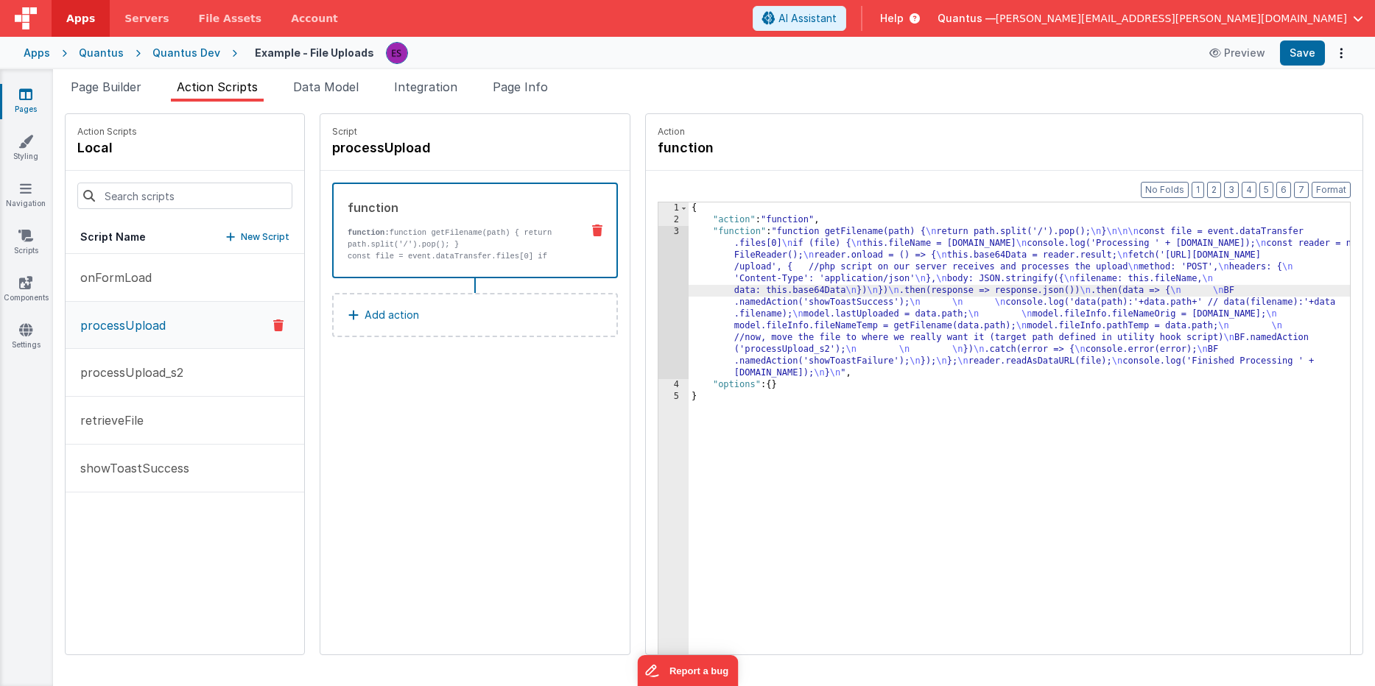
click at [658, 295] on div "3" at bounding box center [673, 302] width 30 height 153
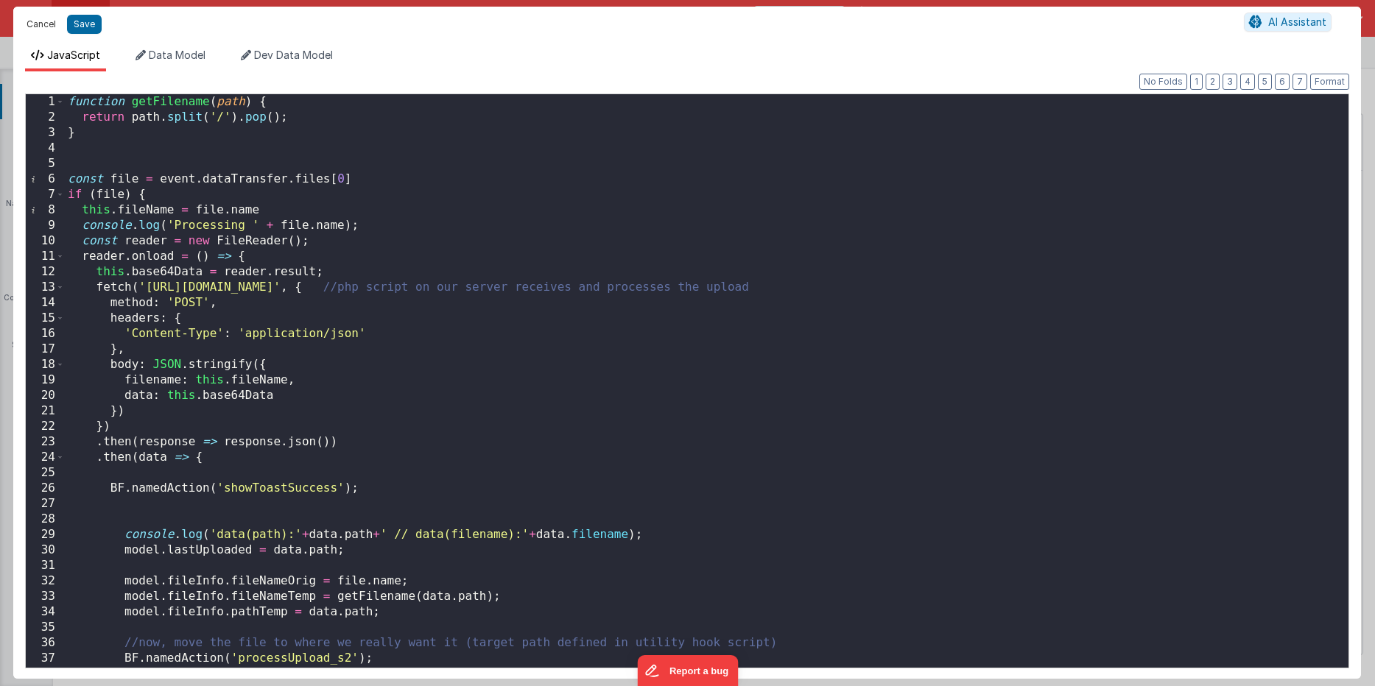
click at [55, 28] on button "Cancel" at bounding box center [41, 24] width 44 height 21
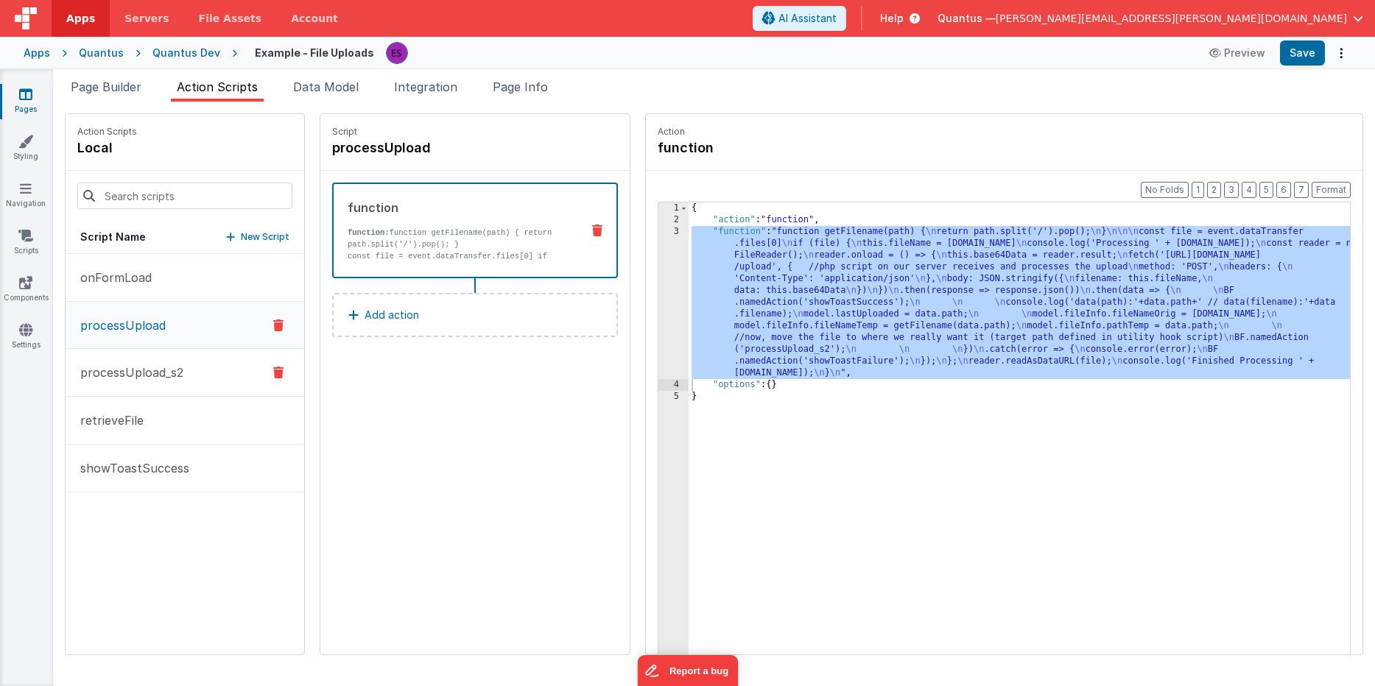
click at [153, 373] on p "processUpload_s2" at bounding box center [127, 373] width 112 height 18
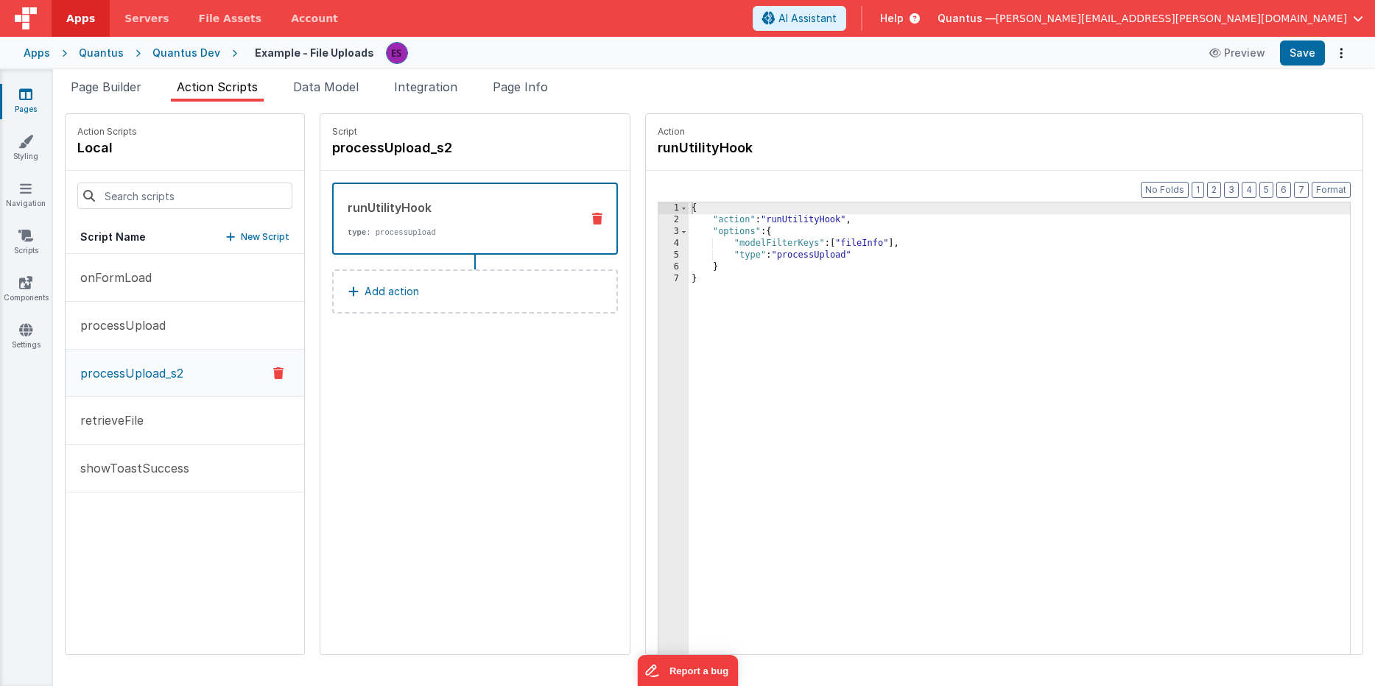
click at [689, 250] on div "{ "action" : "runUtilityHook" , "options" : { "modelFilterKeys" : [ "fileInfo" …" at bounding box center [1039, 463] width 700 height 521
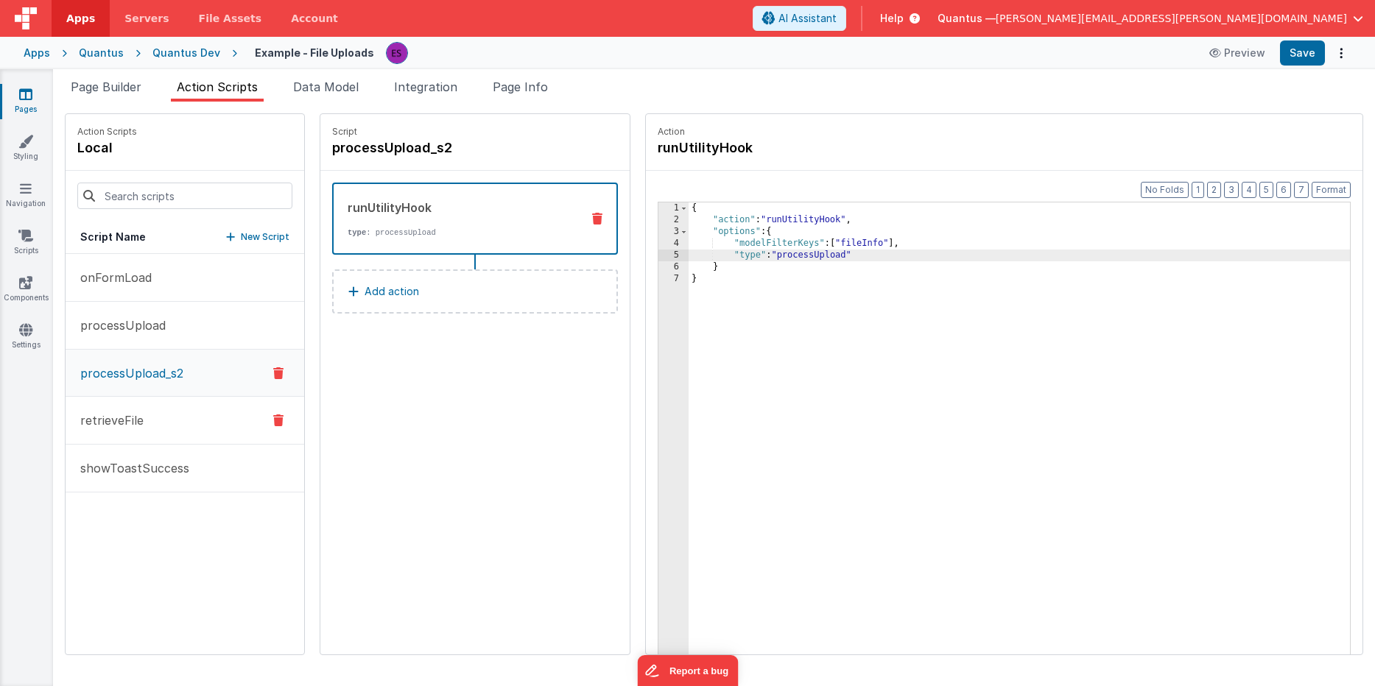
click at [186, 421] on button "retrieveFile" at bounding box center [185, 421] width 239 height 48
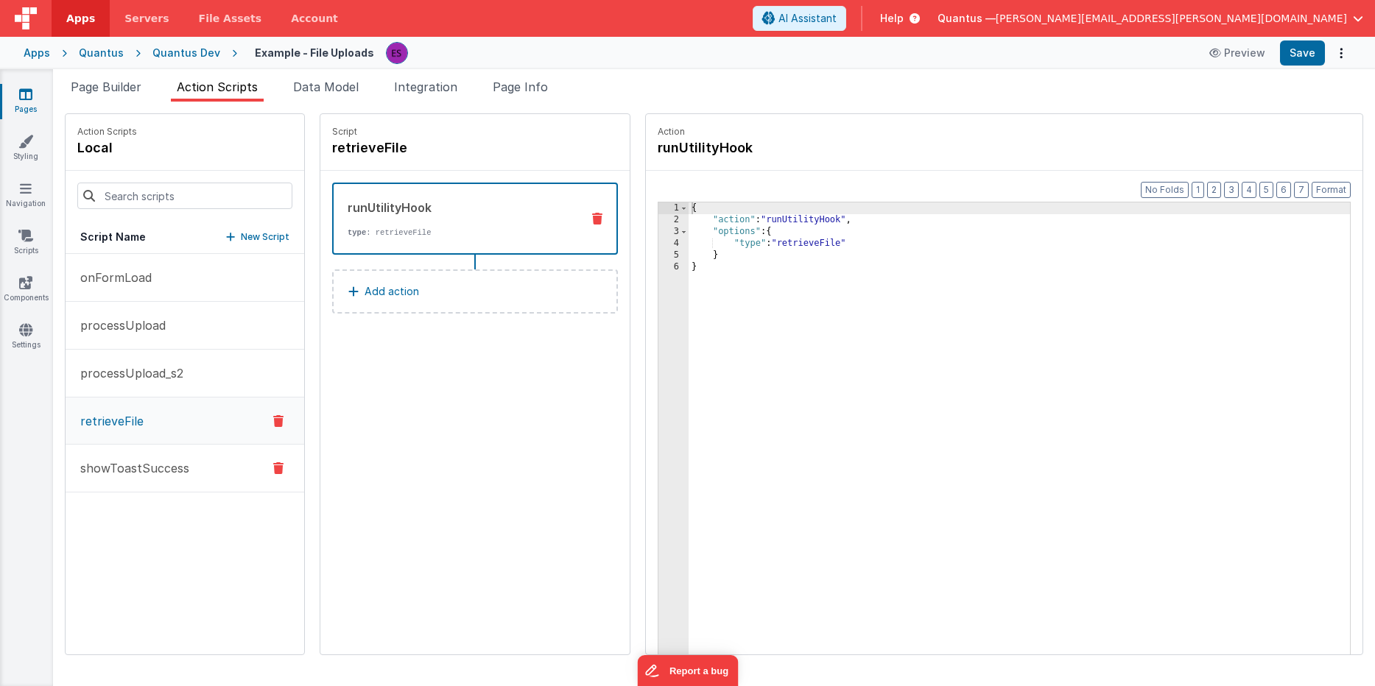
click at [124, 460] on p "showToastSuccess" at bounding box center [130, 469] width 118 height 18
click at [127, 426] on p "retrieveFile" at bounding box center [107, 421] width 72 height 18
click at [135, 368] on p "processUpload_s2" at bounding box center [127, 374] width 112 height 18
drag, startPoint x: 117, startPoint y: 323, endPoint x: 127, endPoint y: 318, distance: 11.2
click at [117, 323] on p "processUpload" at bounding box center [118, 326] width 94 height 18
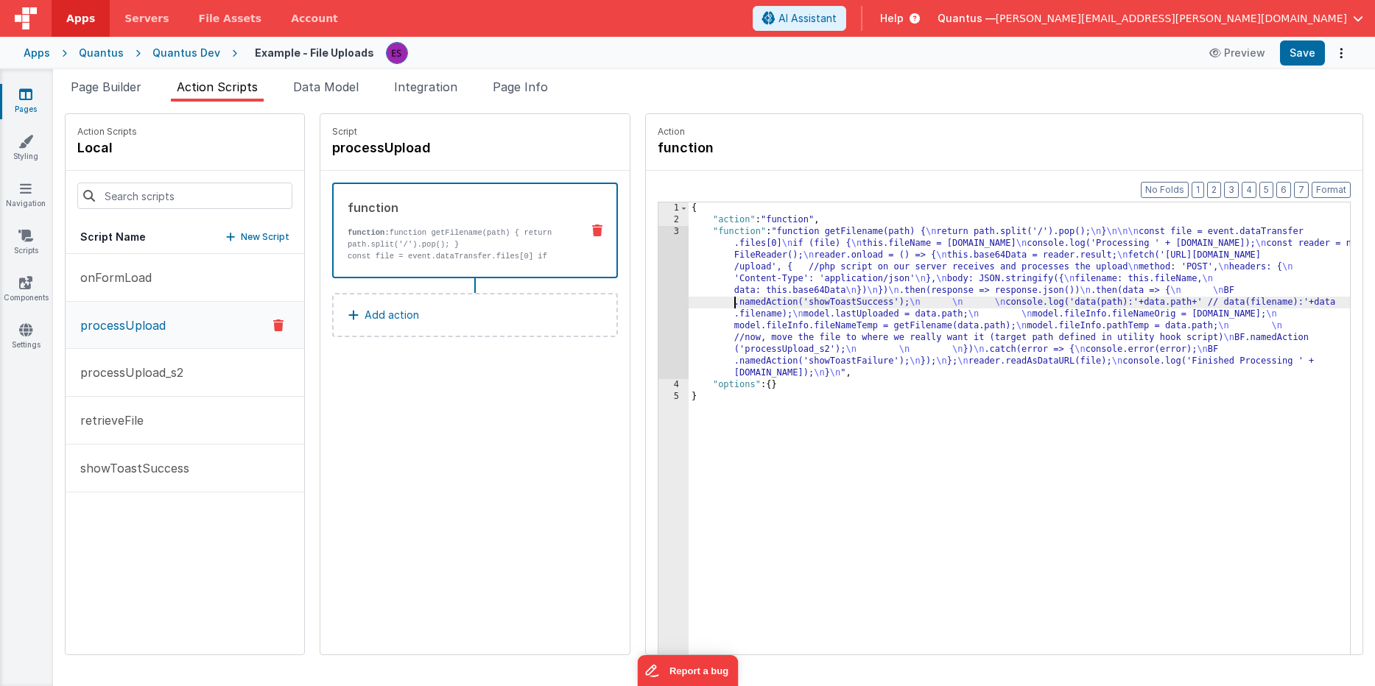
click at [695, 306] on div "{ "action" : "function" , "function" : "function getFilename(path) { \n return …" at bounding box center [1039, 463] width 700 height 521
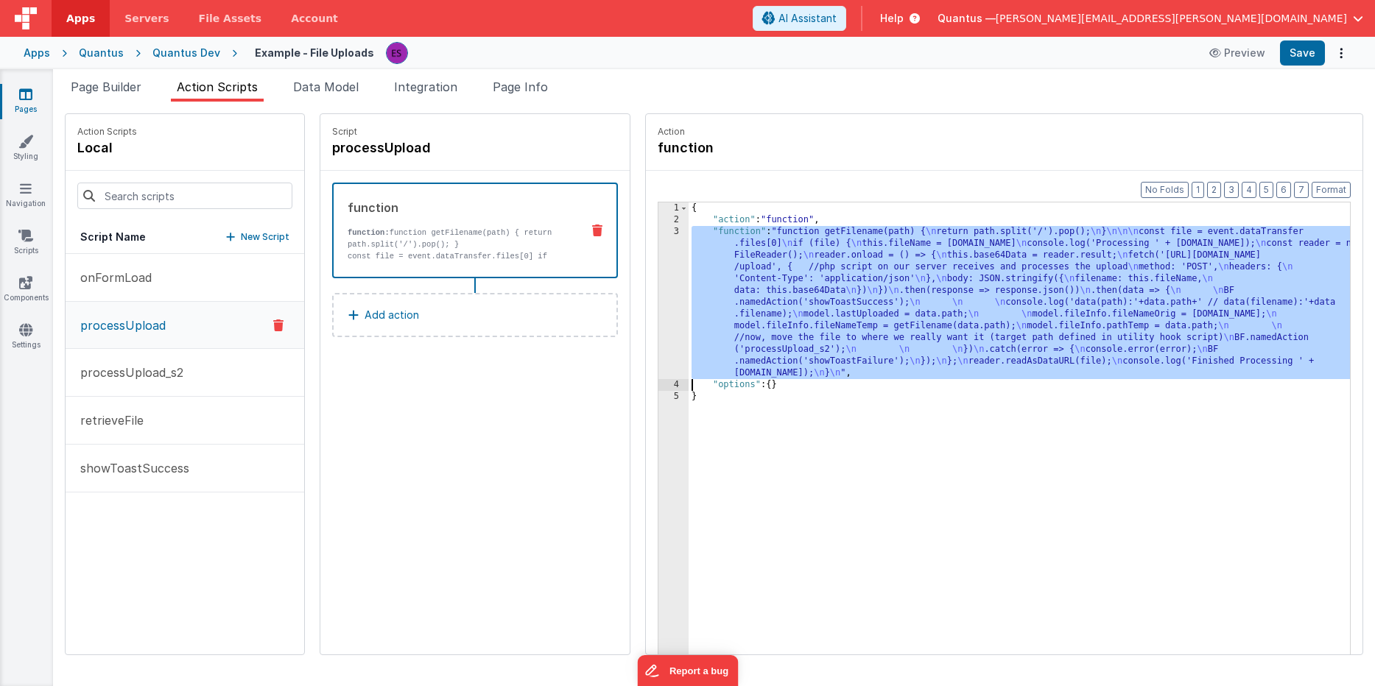
click at [658, 298] on div "3" at bounding box center [673, 302] width 30 height 153
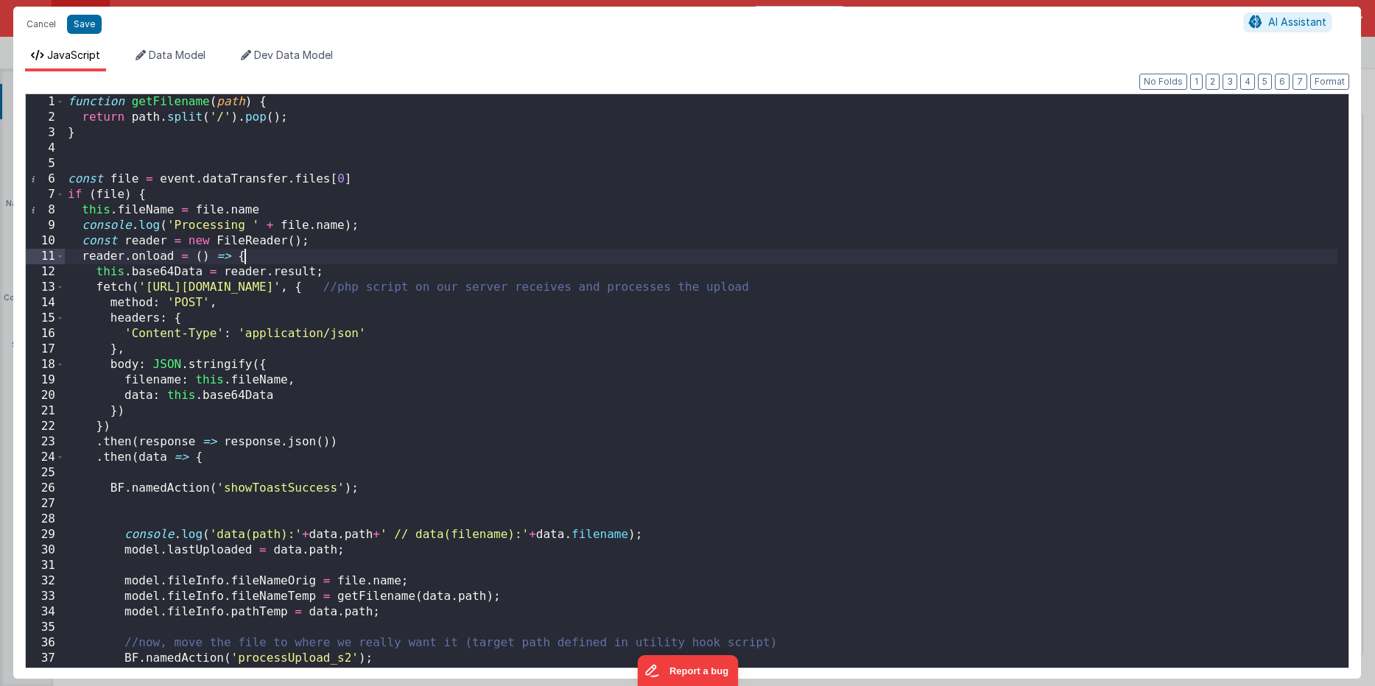
click at [590, 253] on div "function getFilename ( path ) { return path . split ( '/' ) . pop ( ) ; } const…" at bounding box center [701, 396] width 1272 height 605
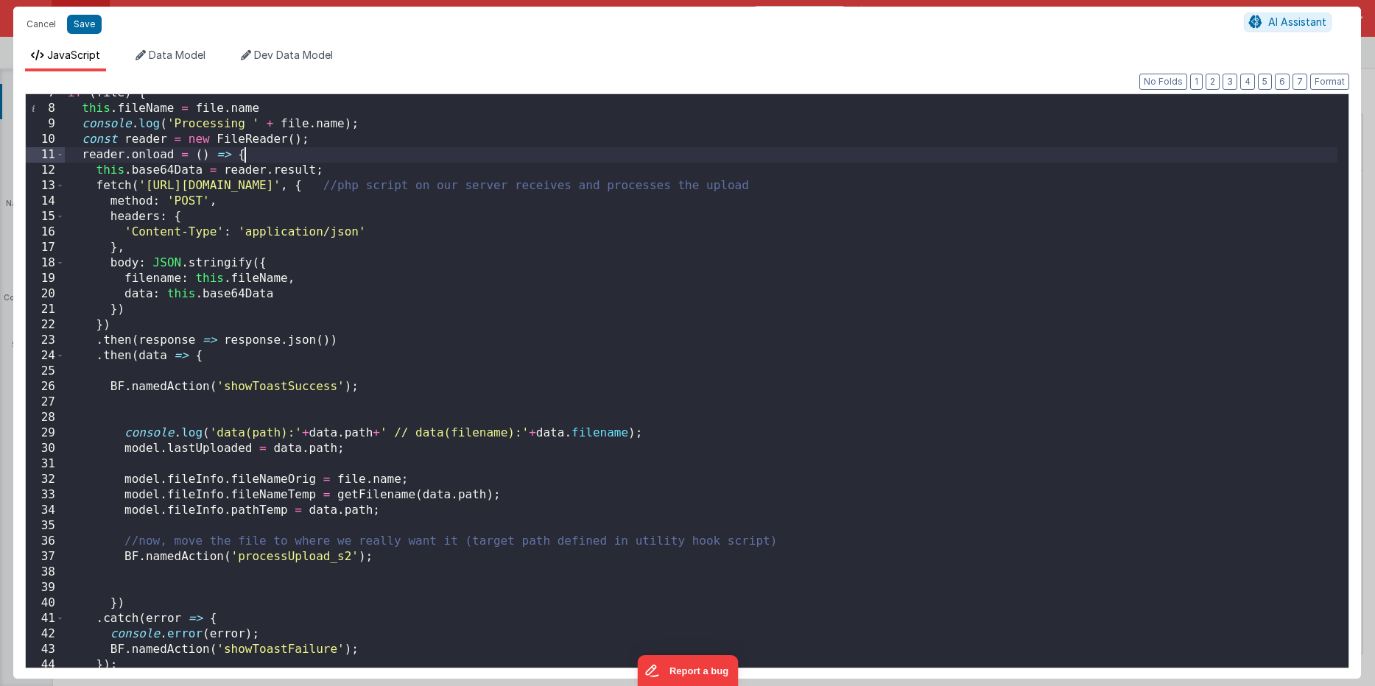
scroll to position [184, 0]
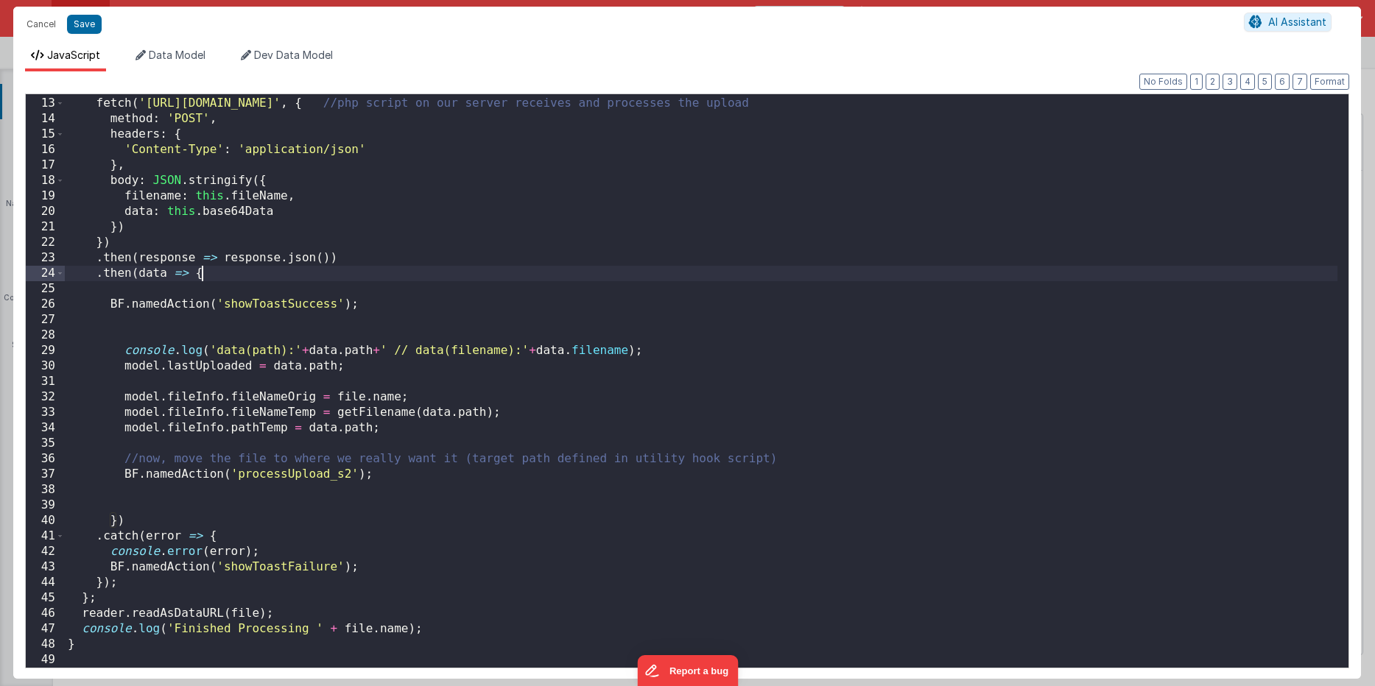
click at [565, 273] on div "this . base64Data = reader . result ; fetch ( '[URL][DOMAIN_NAME]' , { //php sc…" at bounding box center [701, 382] width 1272 height 605
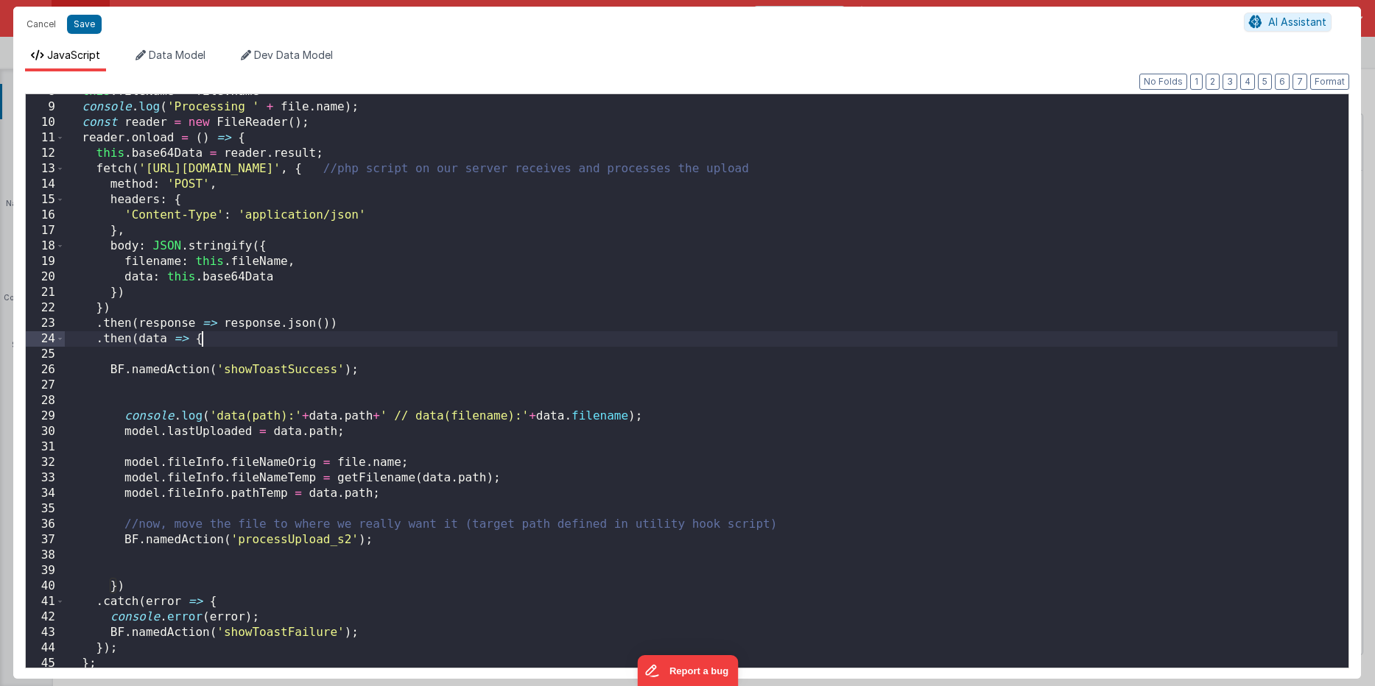
scroll to position [0, 0]
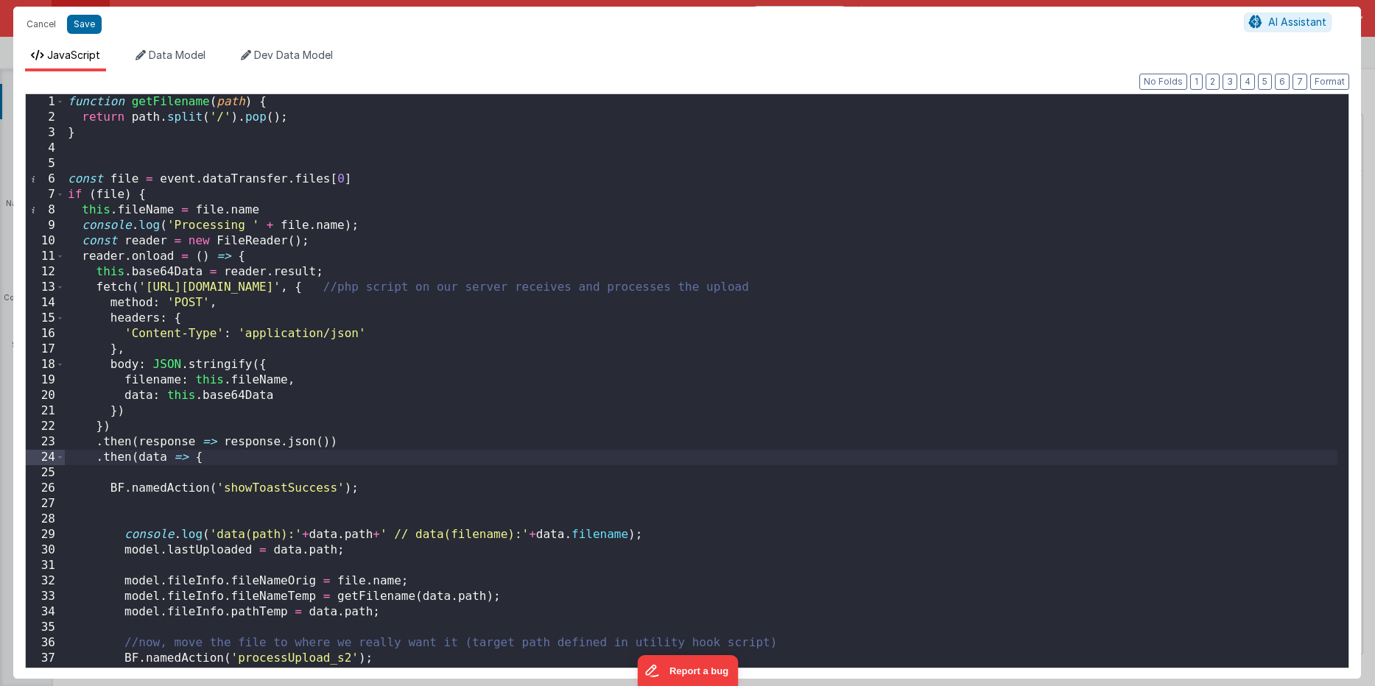
click at [571, 256] on div "function getFilename ( path ) { return path . split ( '/' ) . pop ( ) ; } const…" at bounding box center [701, 396] width 1272 height 605
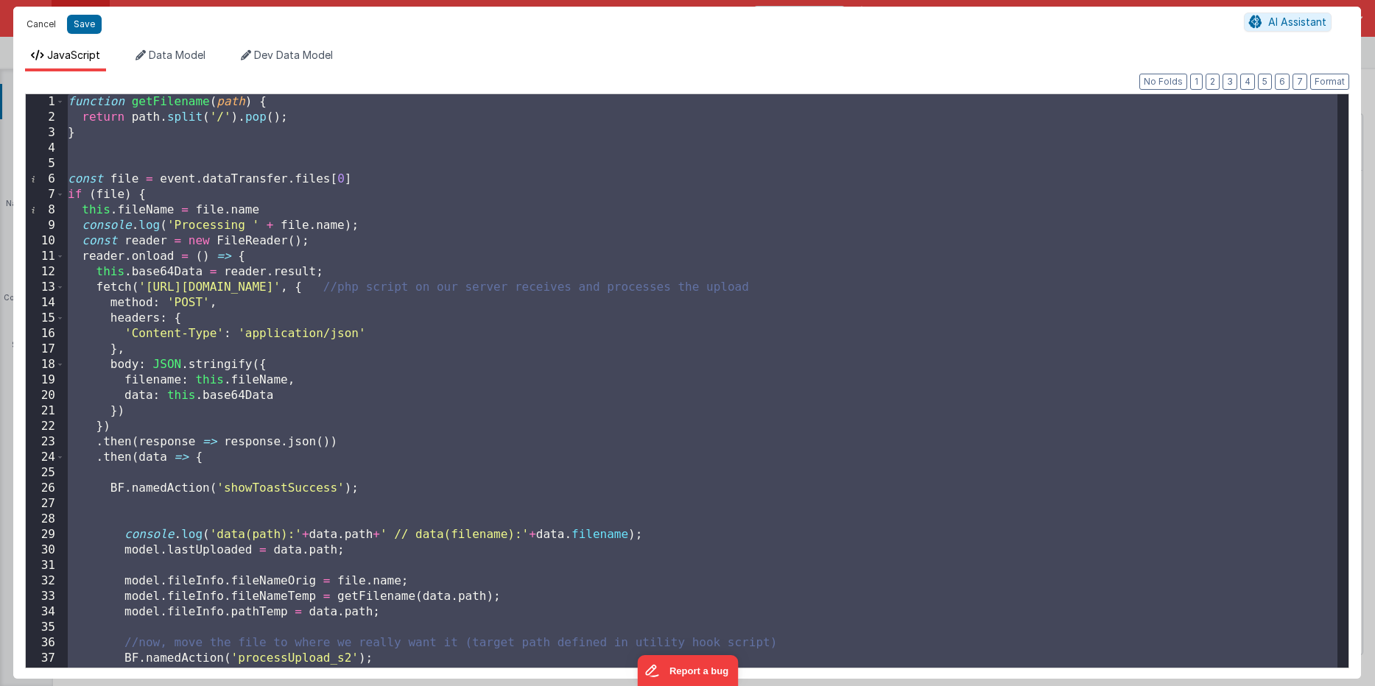
click at [45, 27] on button "Cancel" at bounding box center [41, 24] width 44 height 21
